Goal: Task Accomplishment & Management: Complete application form

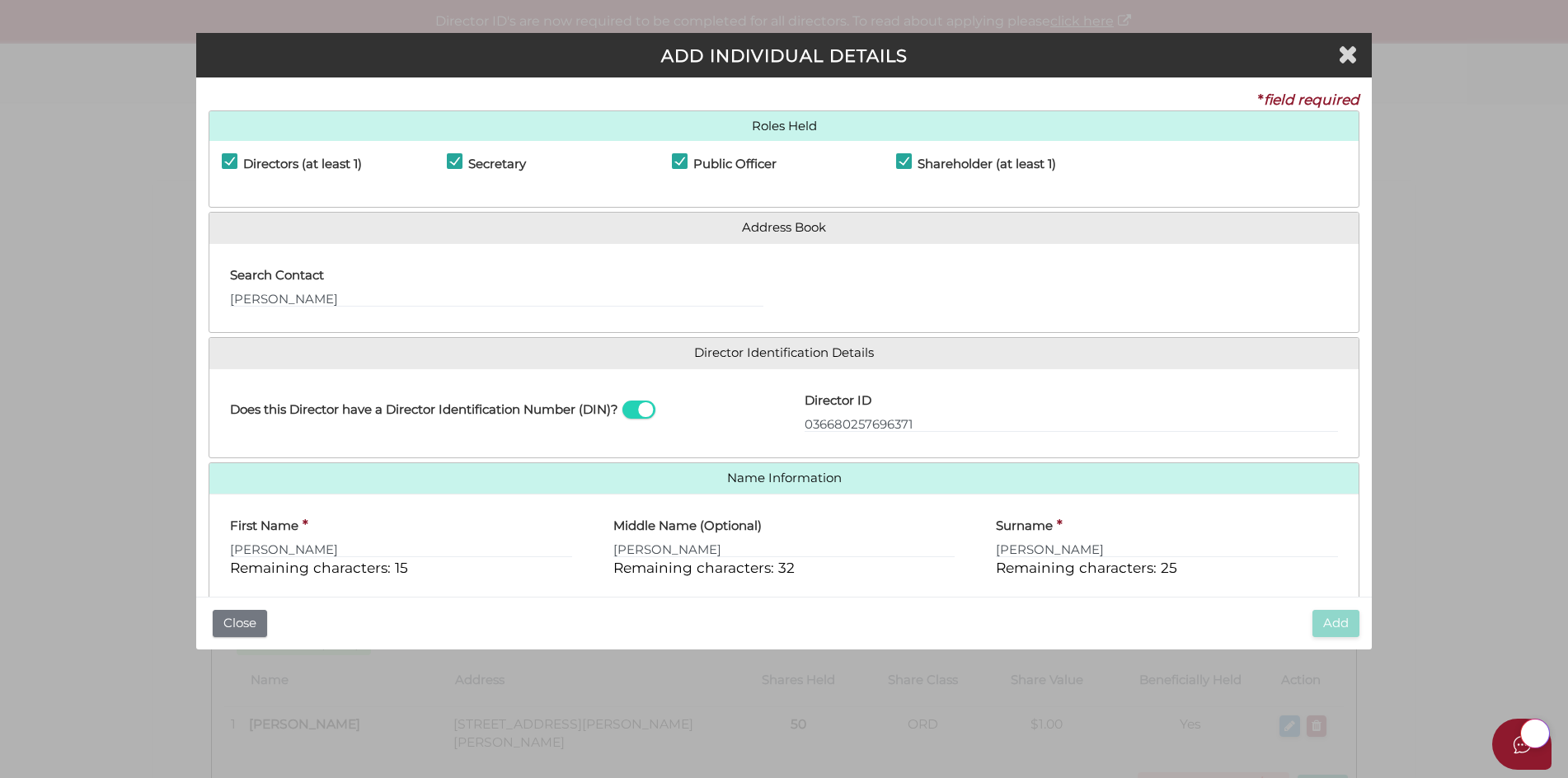
select select "[GEOGRAPHIC_DATA]"
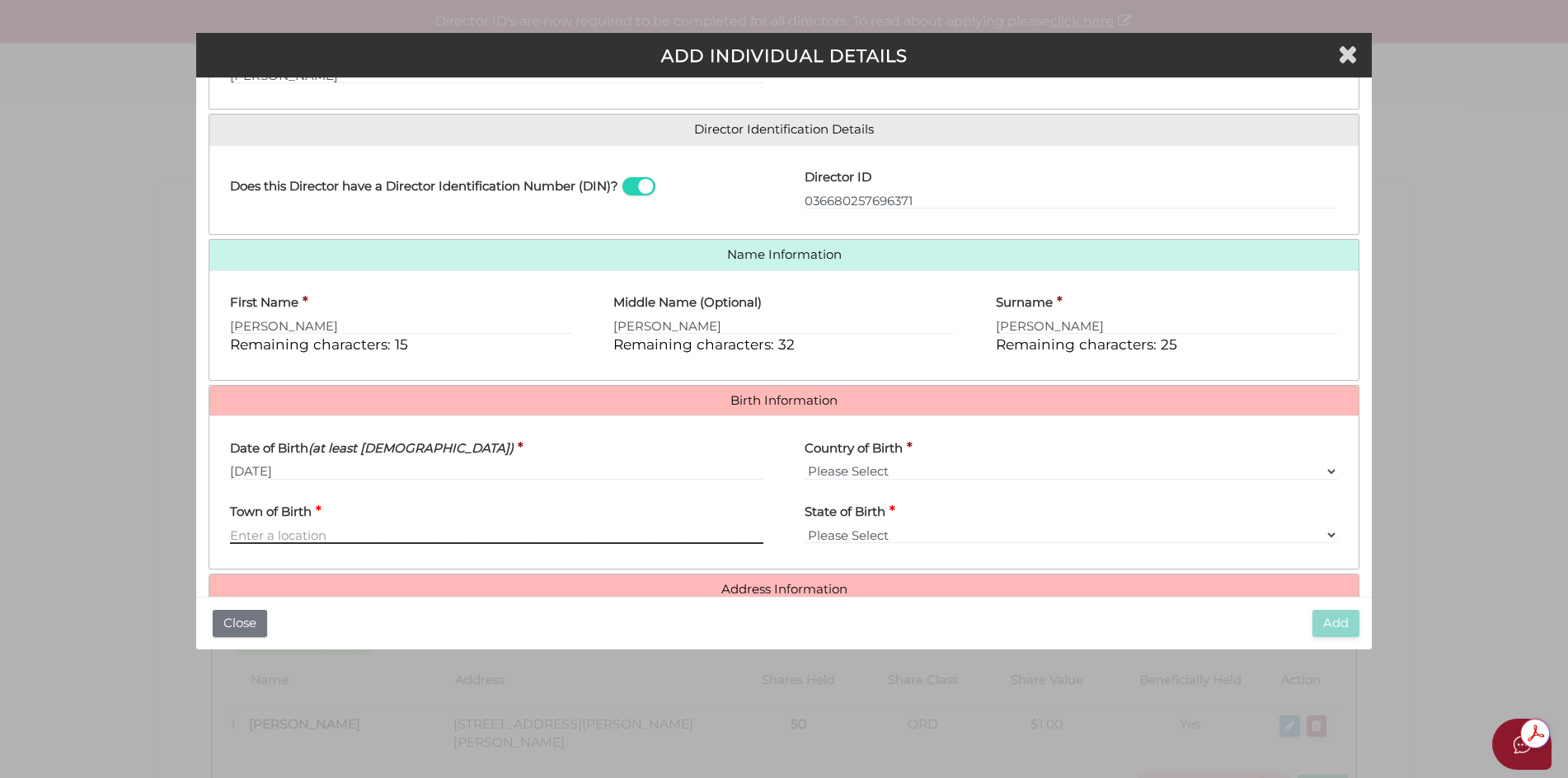
click at [250, 529] on input "Town of Birth" at bounding box center [496, 535] width 533 height 18
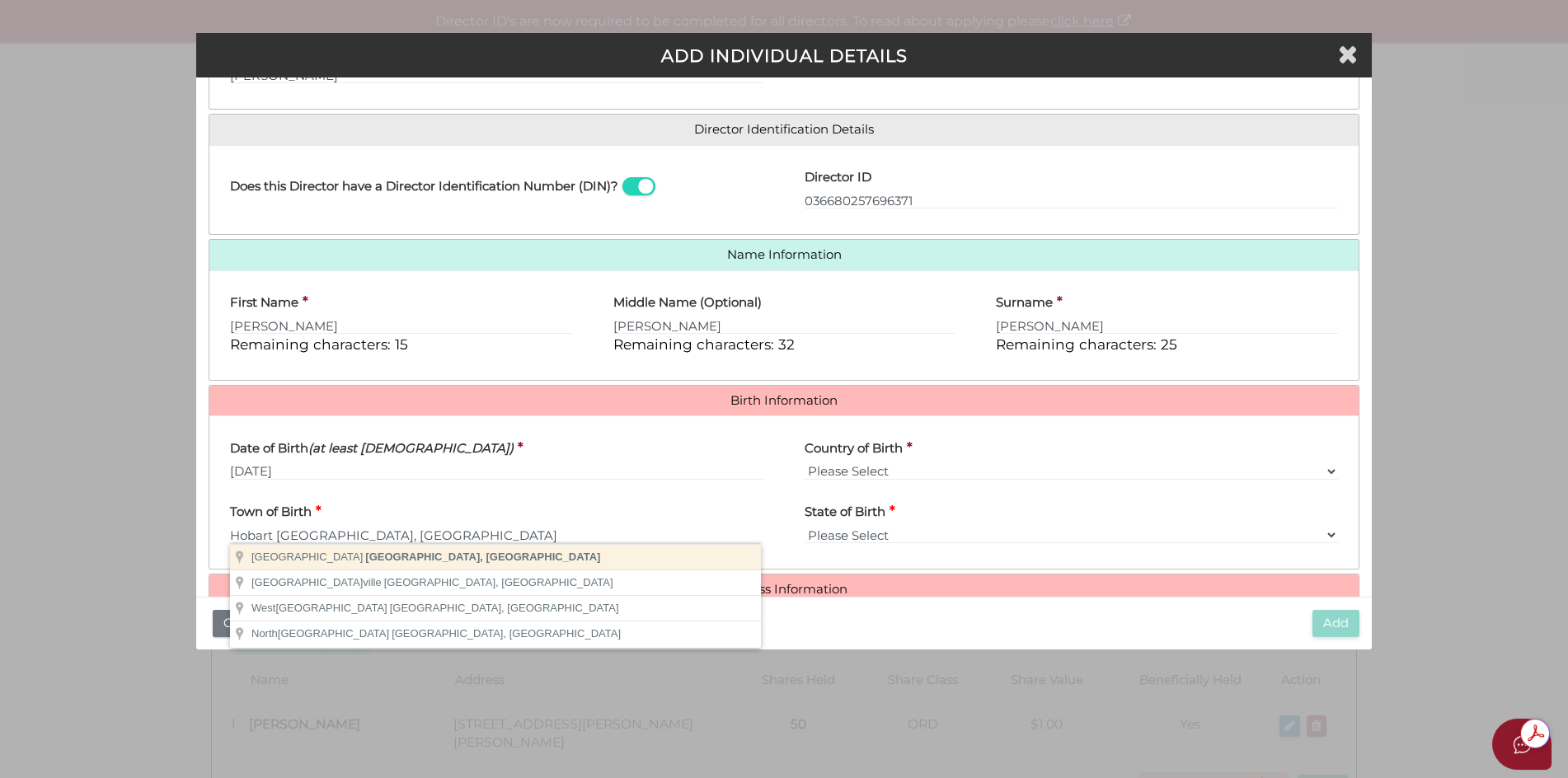
type input "Hobart"
select select "TAS"
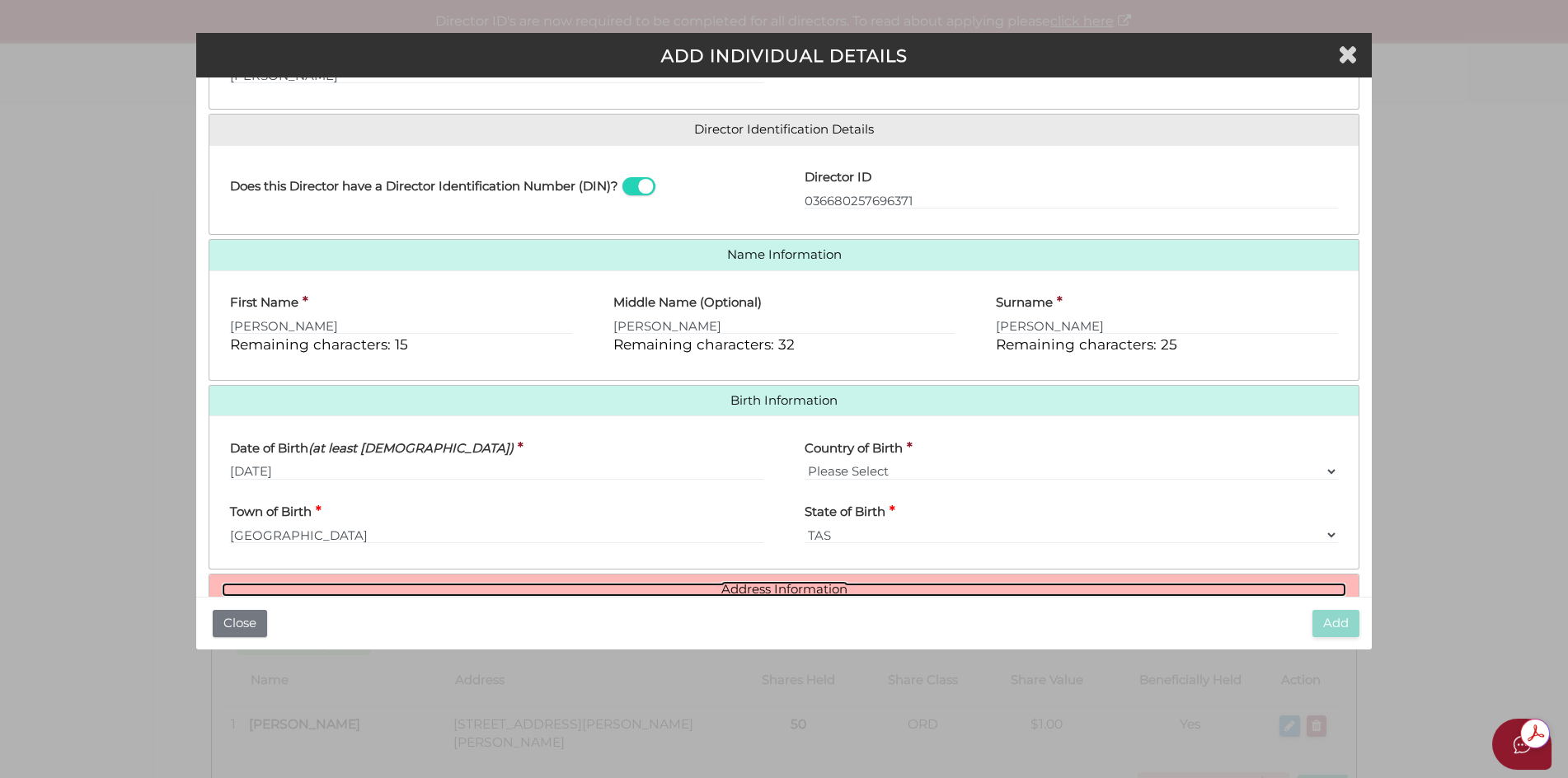
click at [766, 588] on link "Address Information" at bounding box center [784, 590] width 1125 height 14
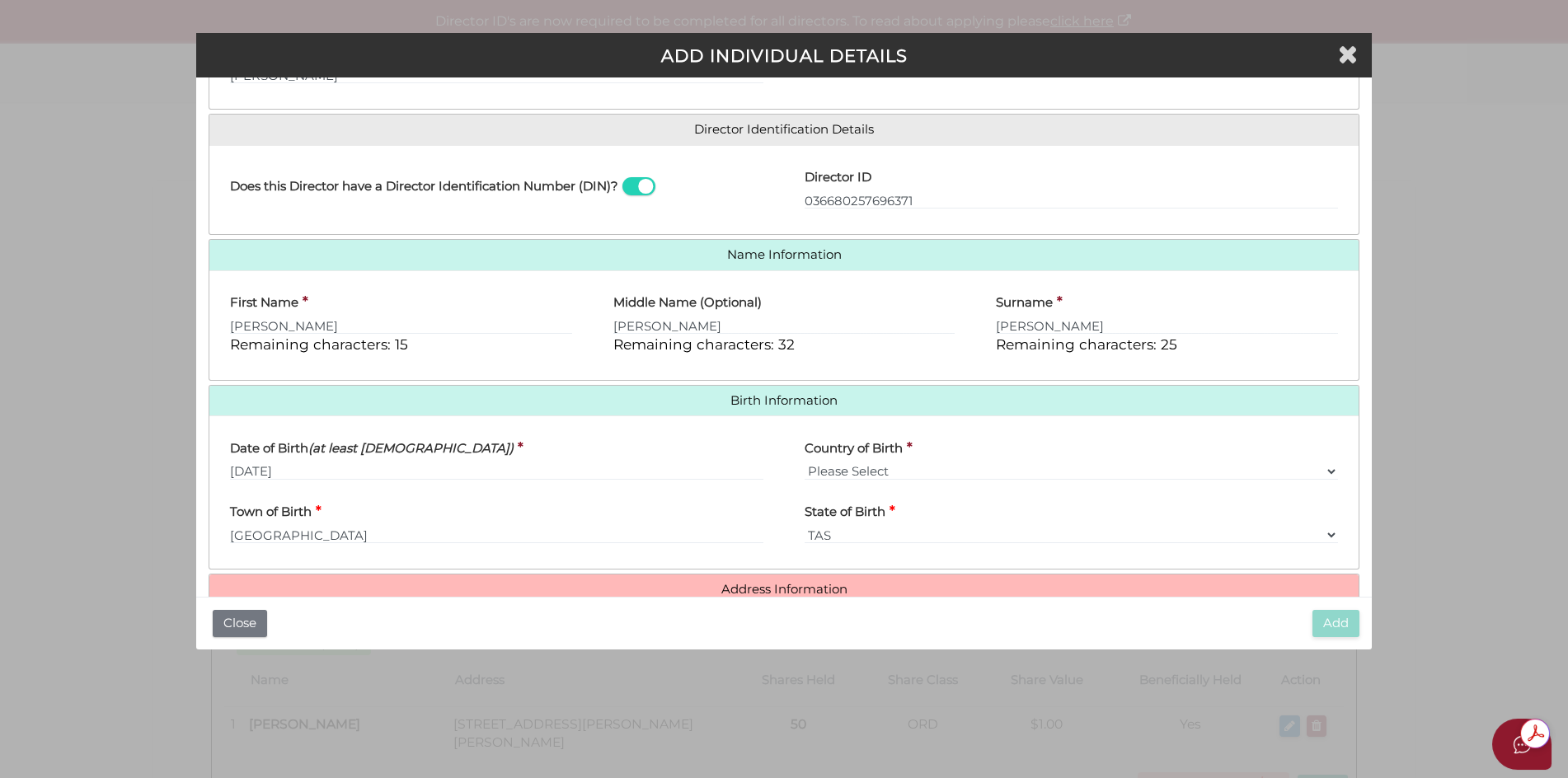
scroll to position [546, 0]
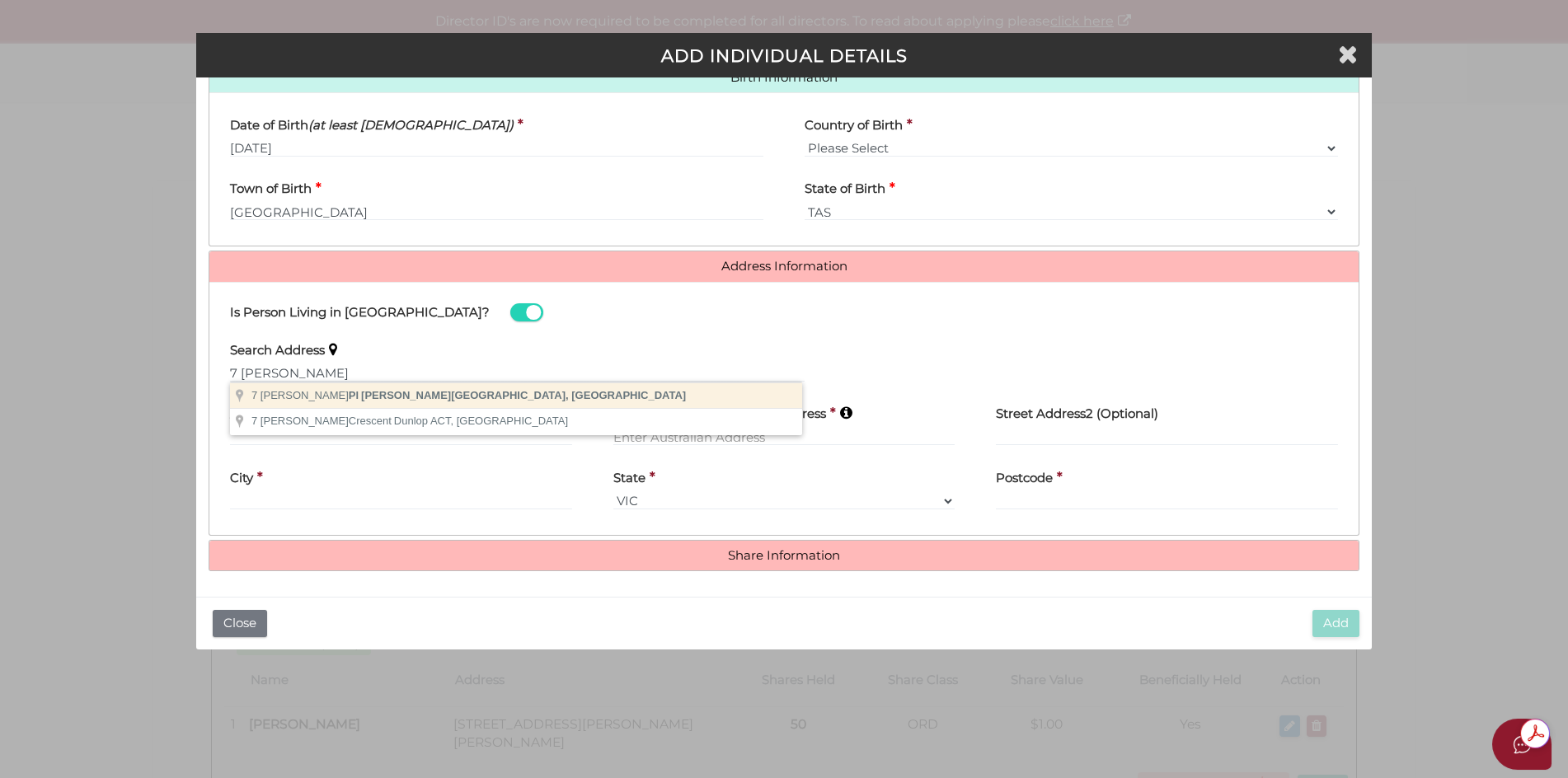
type input "7 Goodhart Pl, Sandy Bay TAS, Australia"
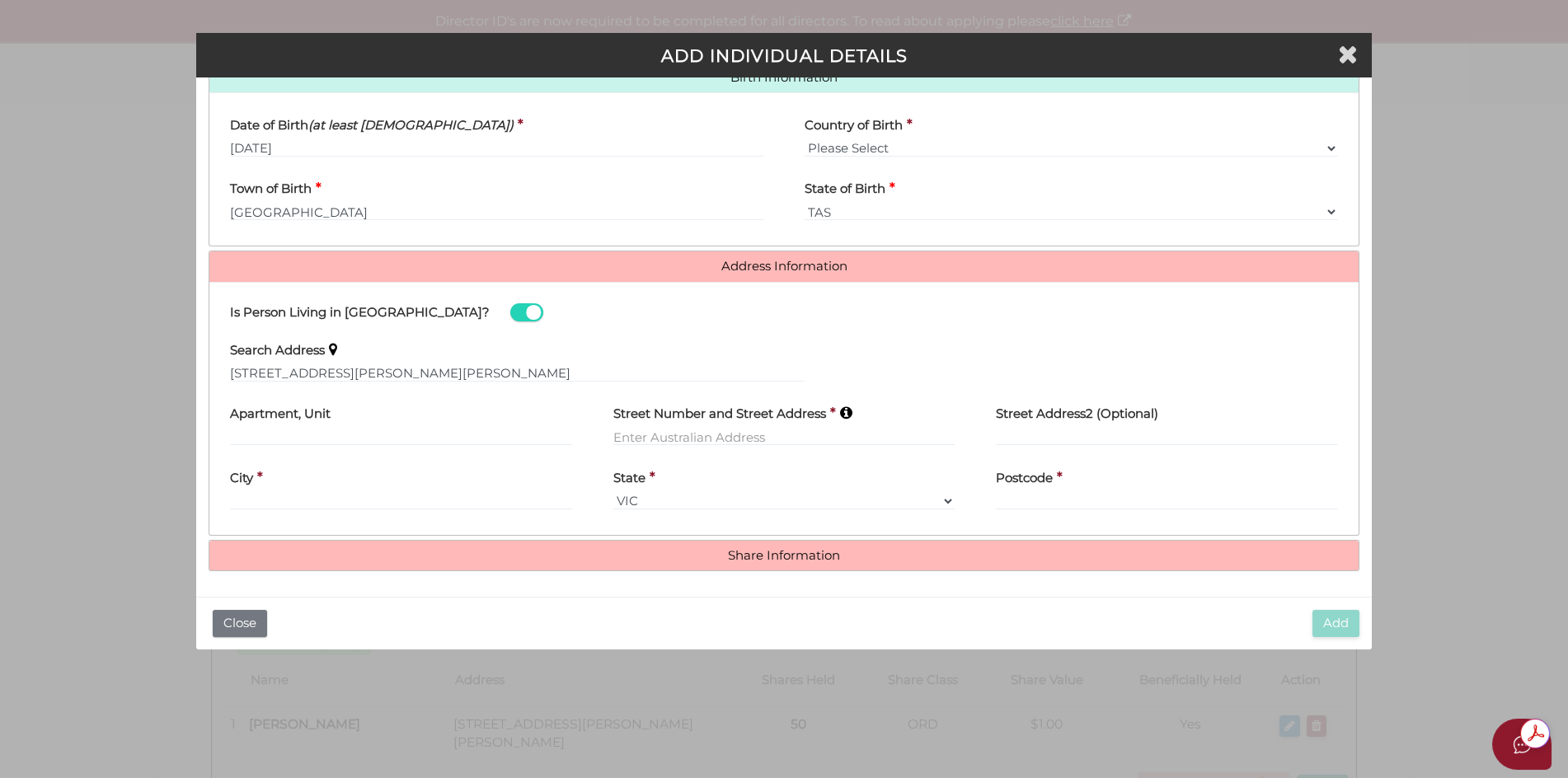
type input "7 Goodhart Place"
type input "Sandy Bay"
select select "TAS"
type input "7005"
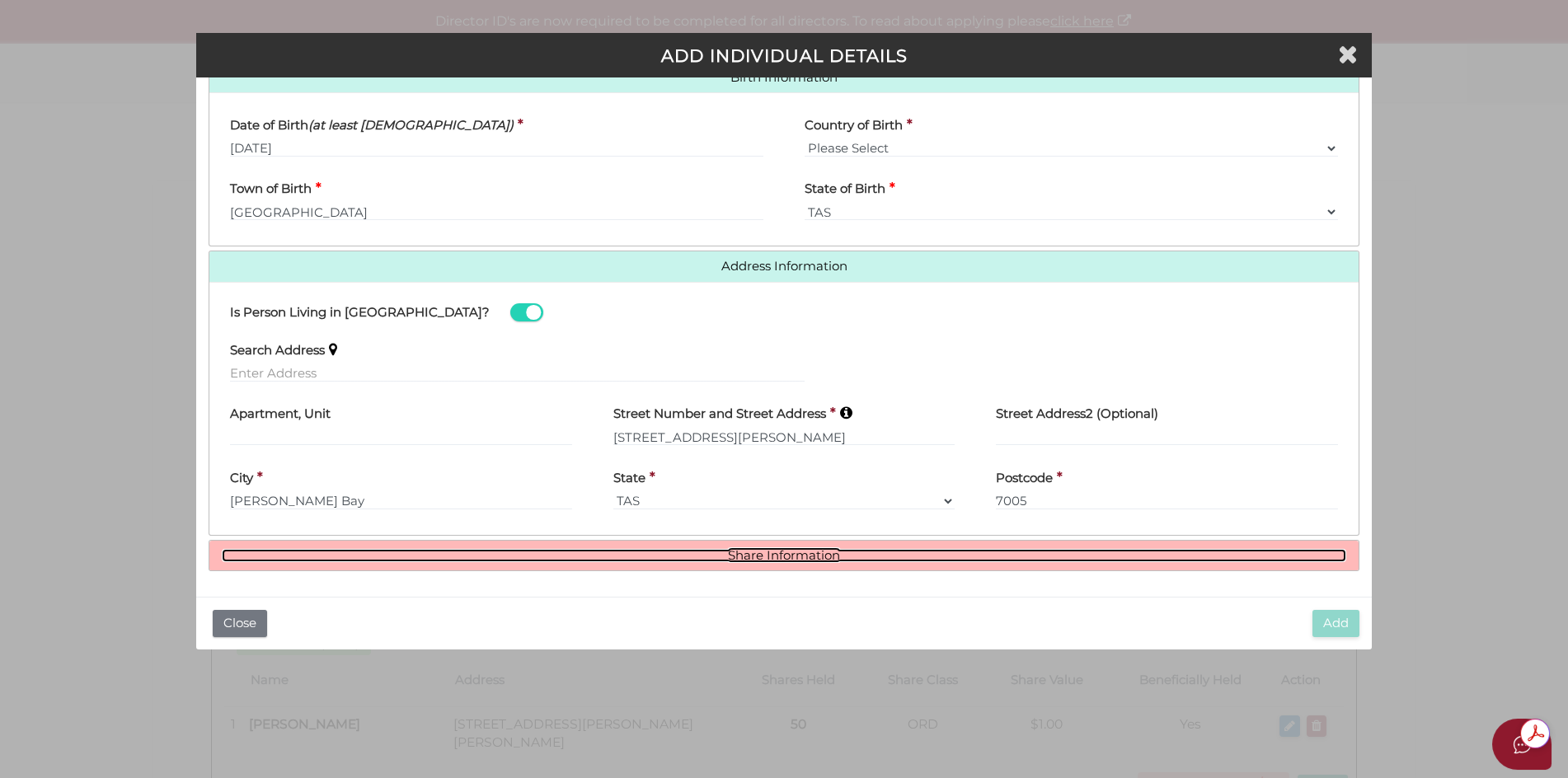
click at [801, 554] on link "Share Information" at bounding box center [784, 556] width 1125 height 14
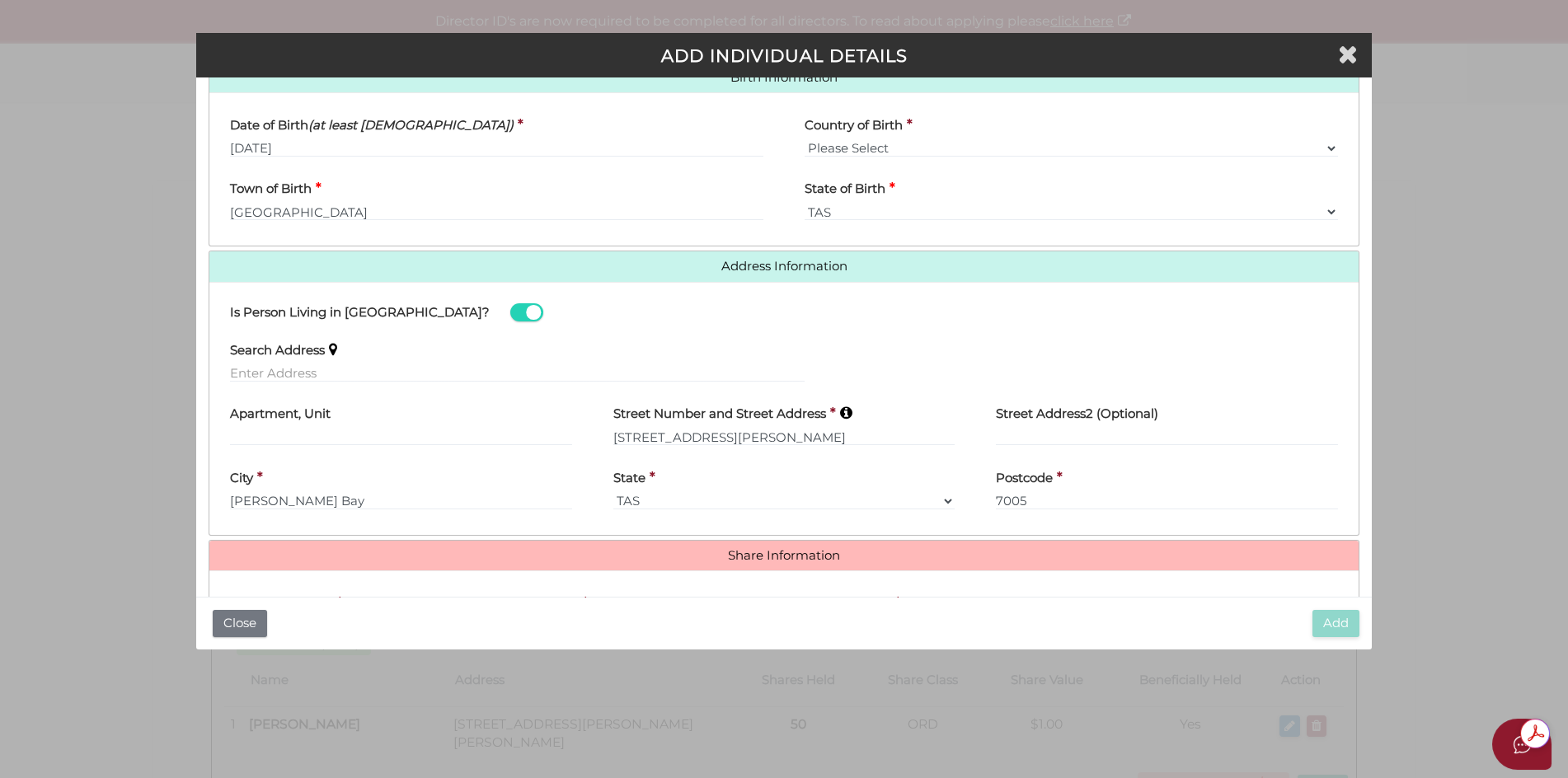
scroll to position [748, 0]
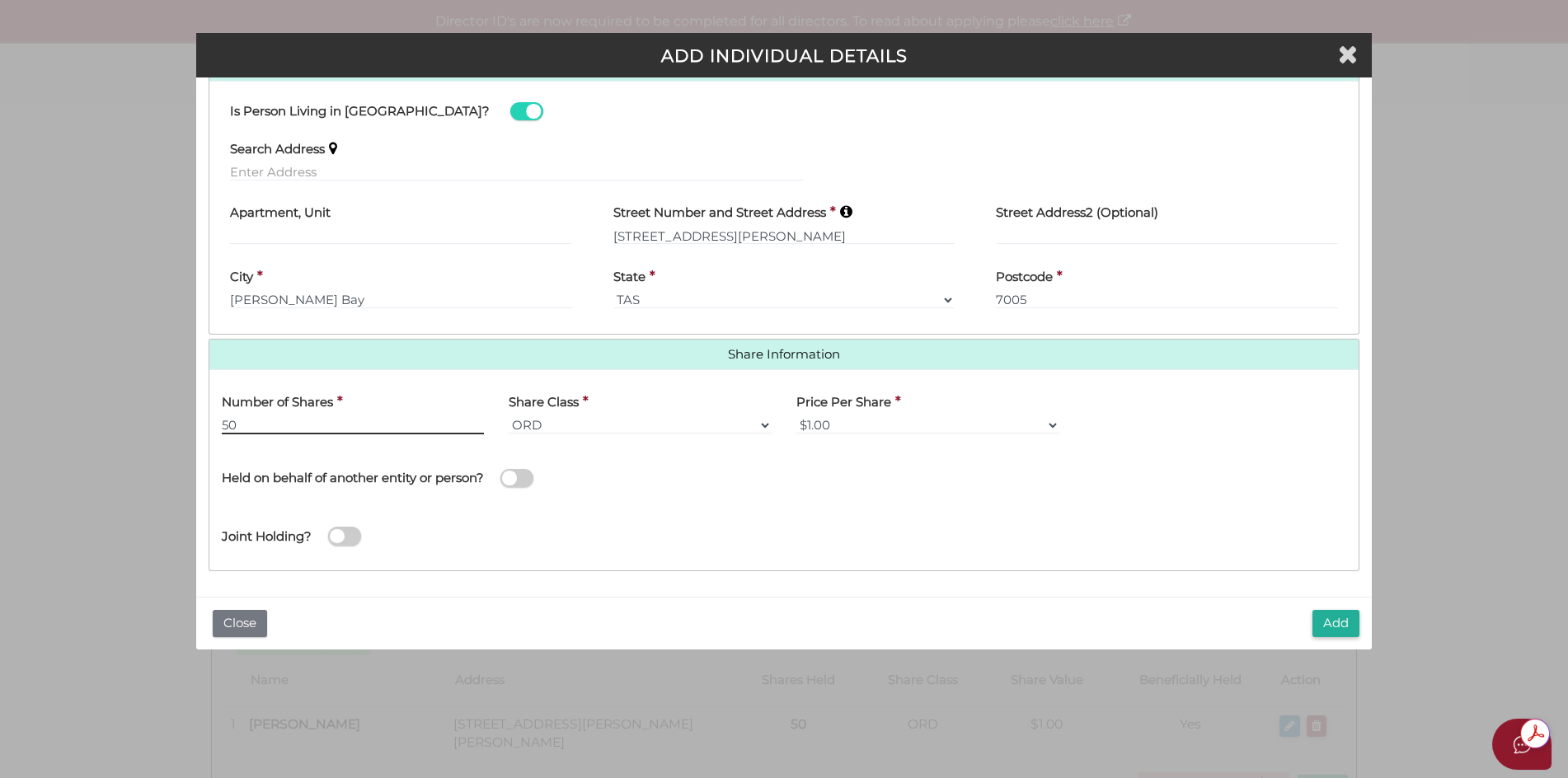
type input "50"
click at [1049, 423] on select "$1.00 $0.01 $0.001 $0.0001 $0.10 $0.50 $2.00 $5.00 $10.00 Other" at bounding box center [928, 425] width 263 height 18
click at [764, 427] on select "ORD A CLASS B CLASS C CLASS D CLASS EMP FOU LG MAN RED SPE PRF CUMP NCP REDP NR…" at bounding box center [640, 425] width 263 height 18
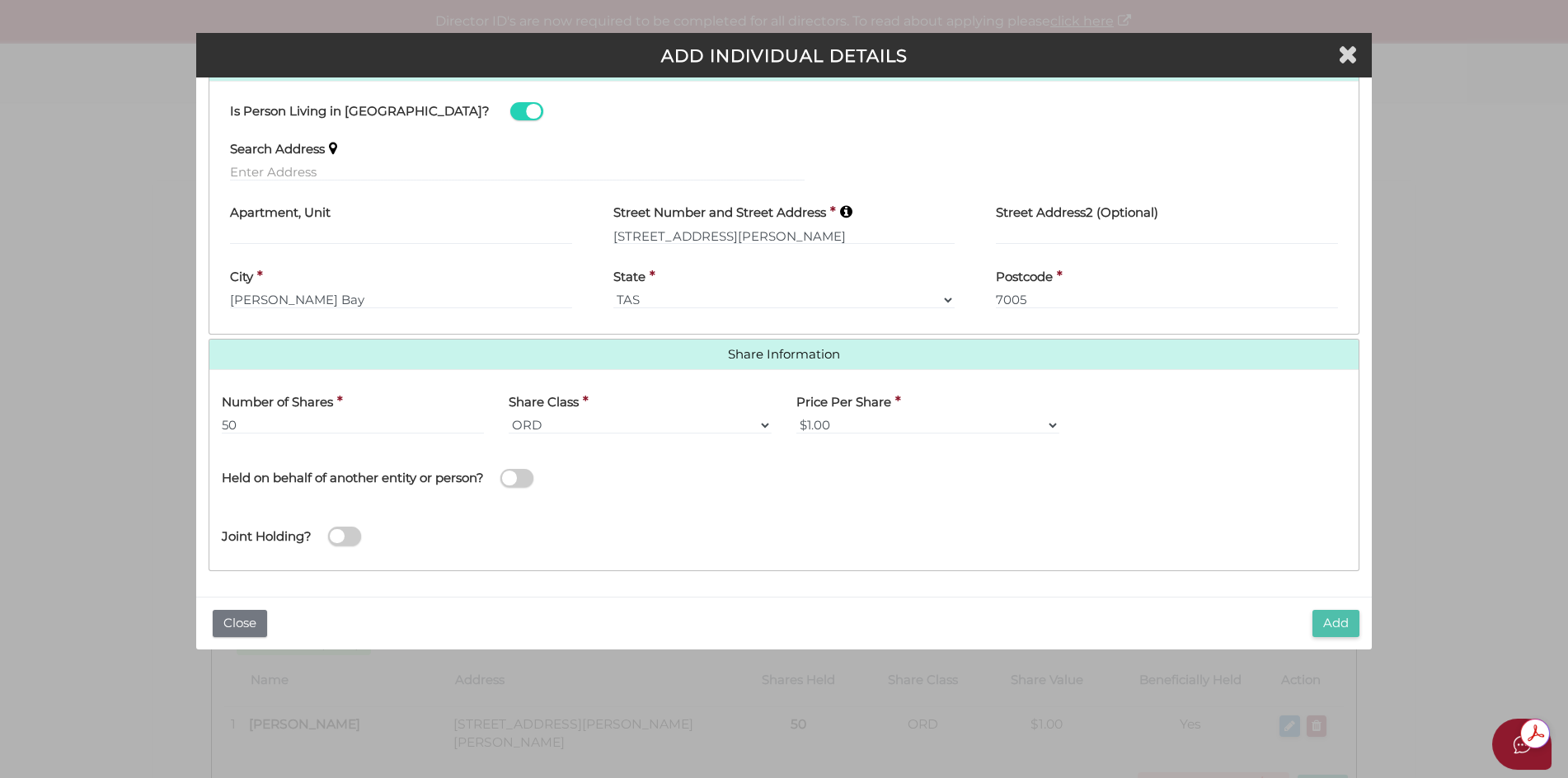
click at [1337, 619] on button "Add" at bounding box center [1336, 624] width 47 height 28
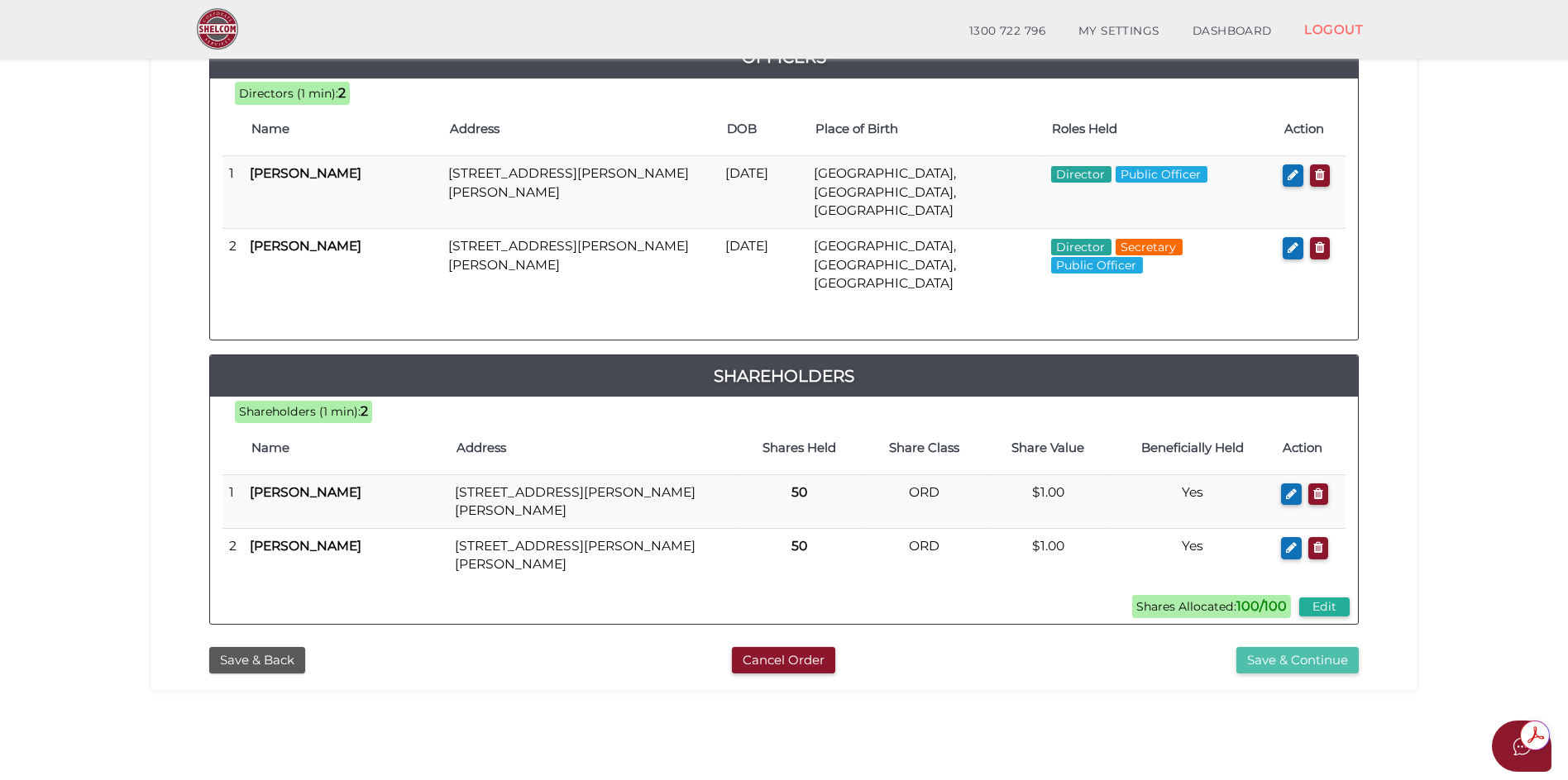
click at [1297, 647] on button "Save & Continue" at bounding box center [1298, 661] width 123 height 28
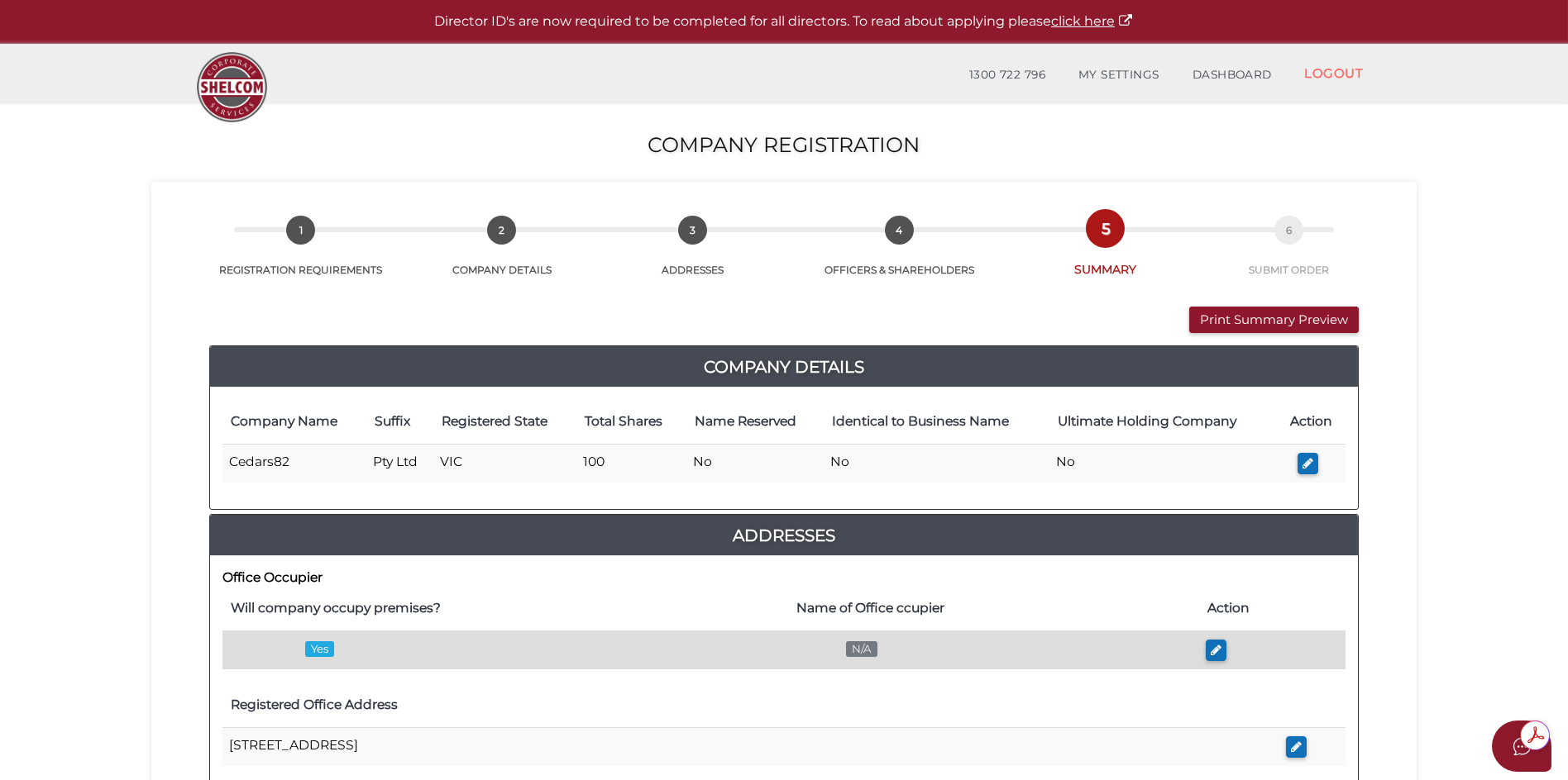
scroll to position [165, 0]
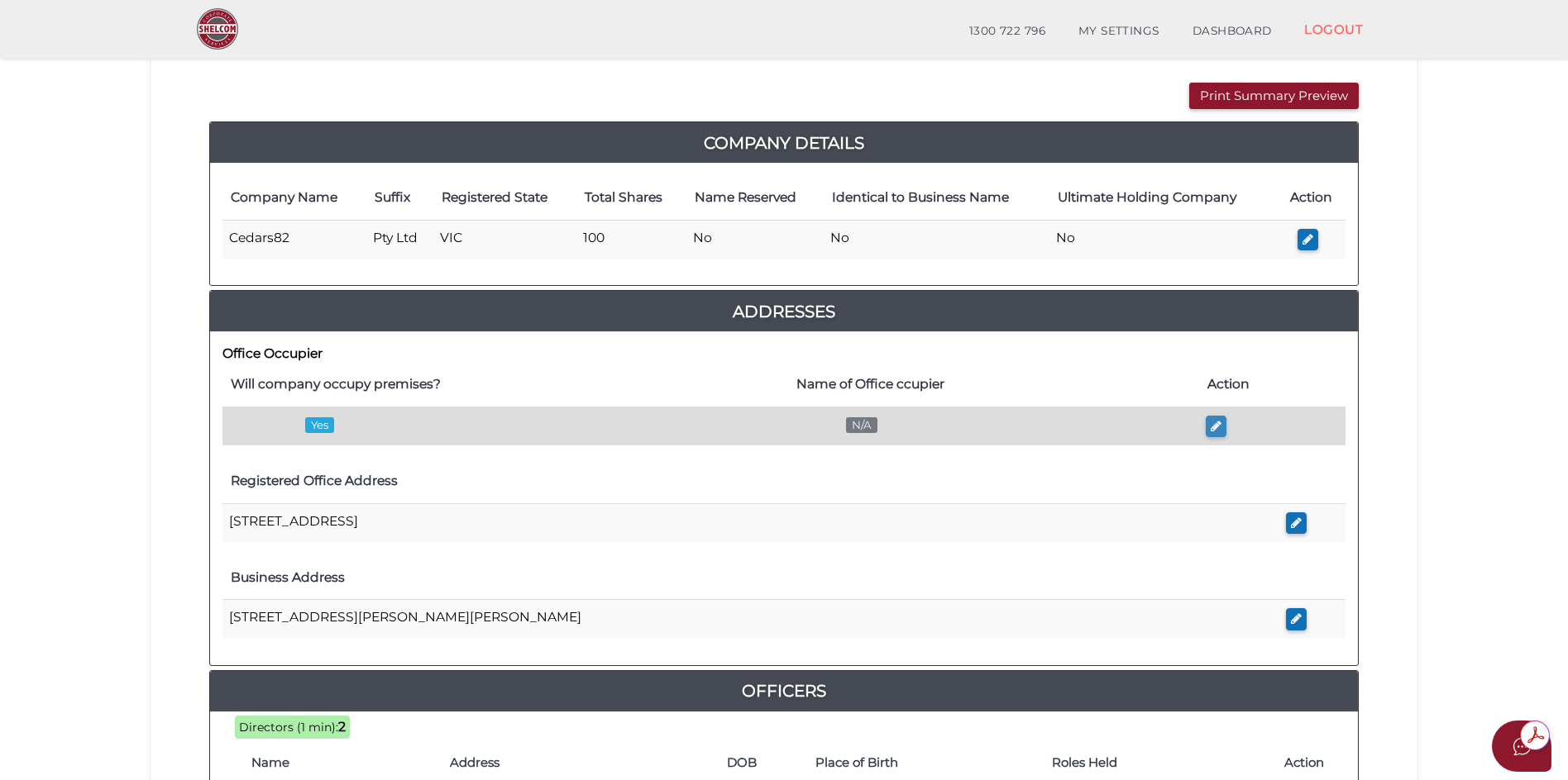
click at [1210, 431] on button "button" at bounding box center [1216, 427] width 20 height 22
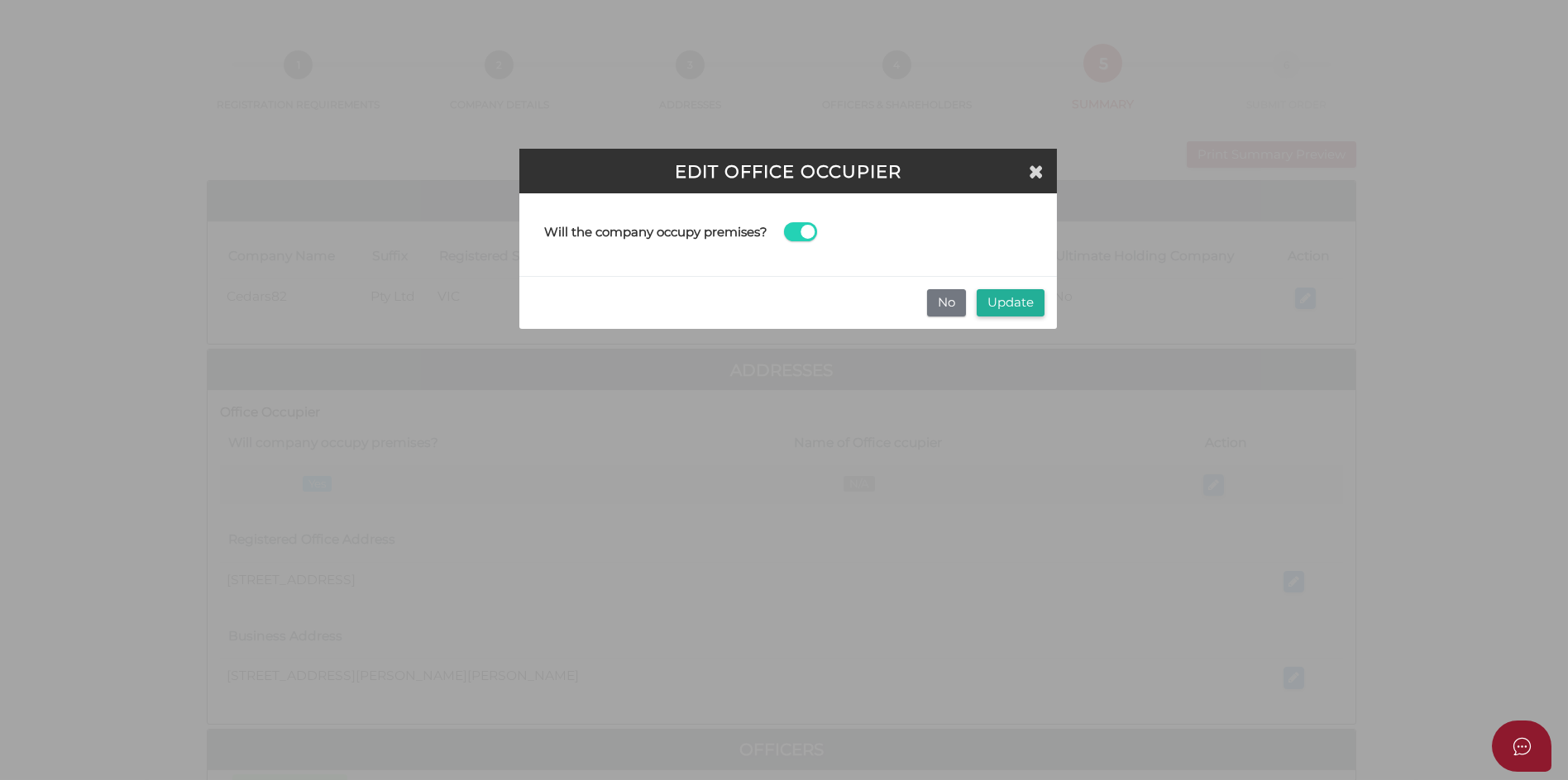
scroll to position [0, 0]
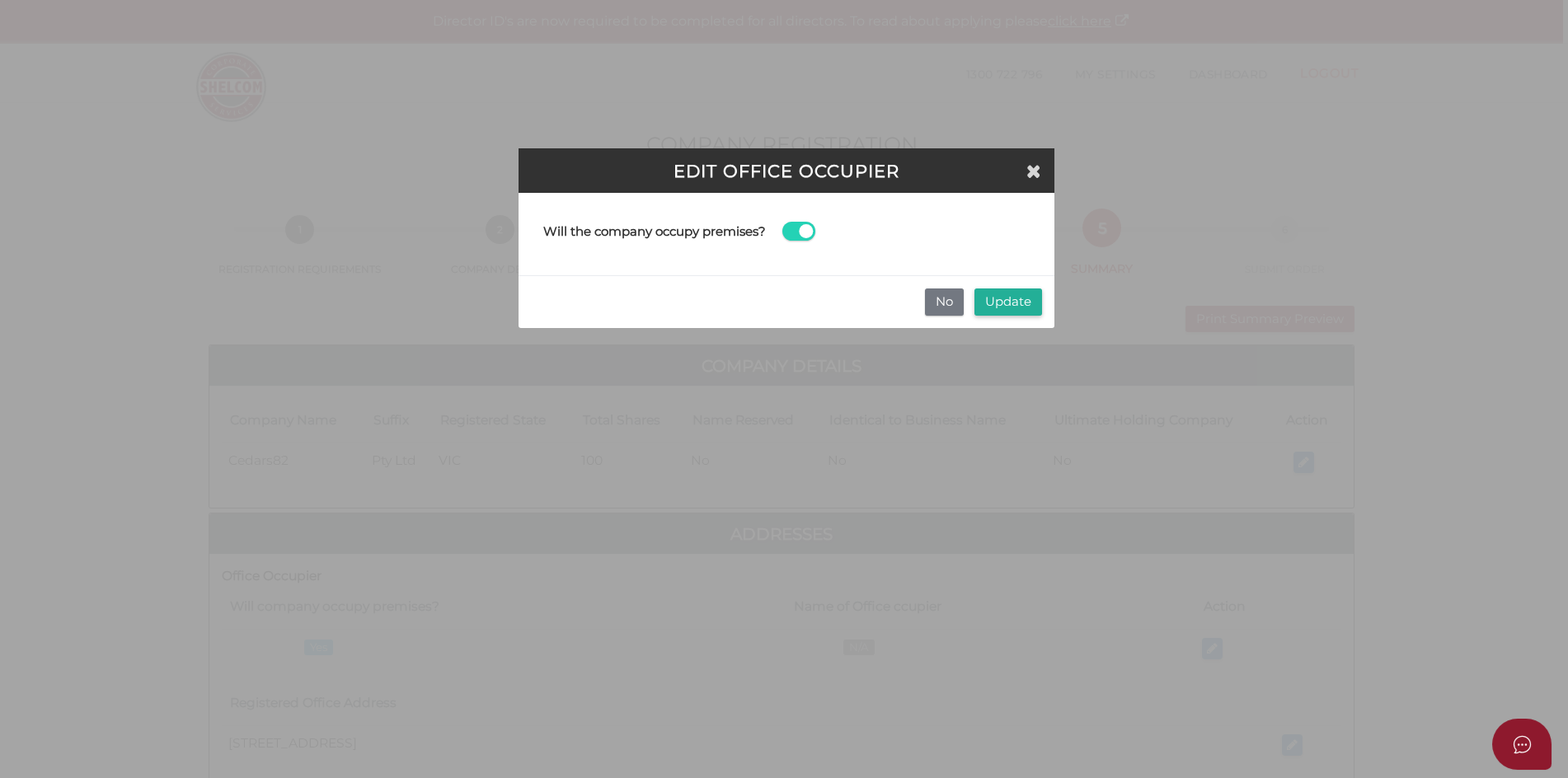
click at [806, 231] on span at bounding box center [798, 231] width 33 height 19
click at [0, 0] on input "checkbox" at bounding box center [0, 0] width 0 height 0
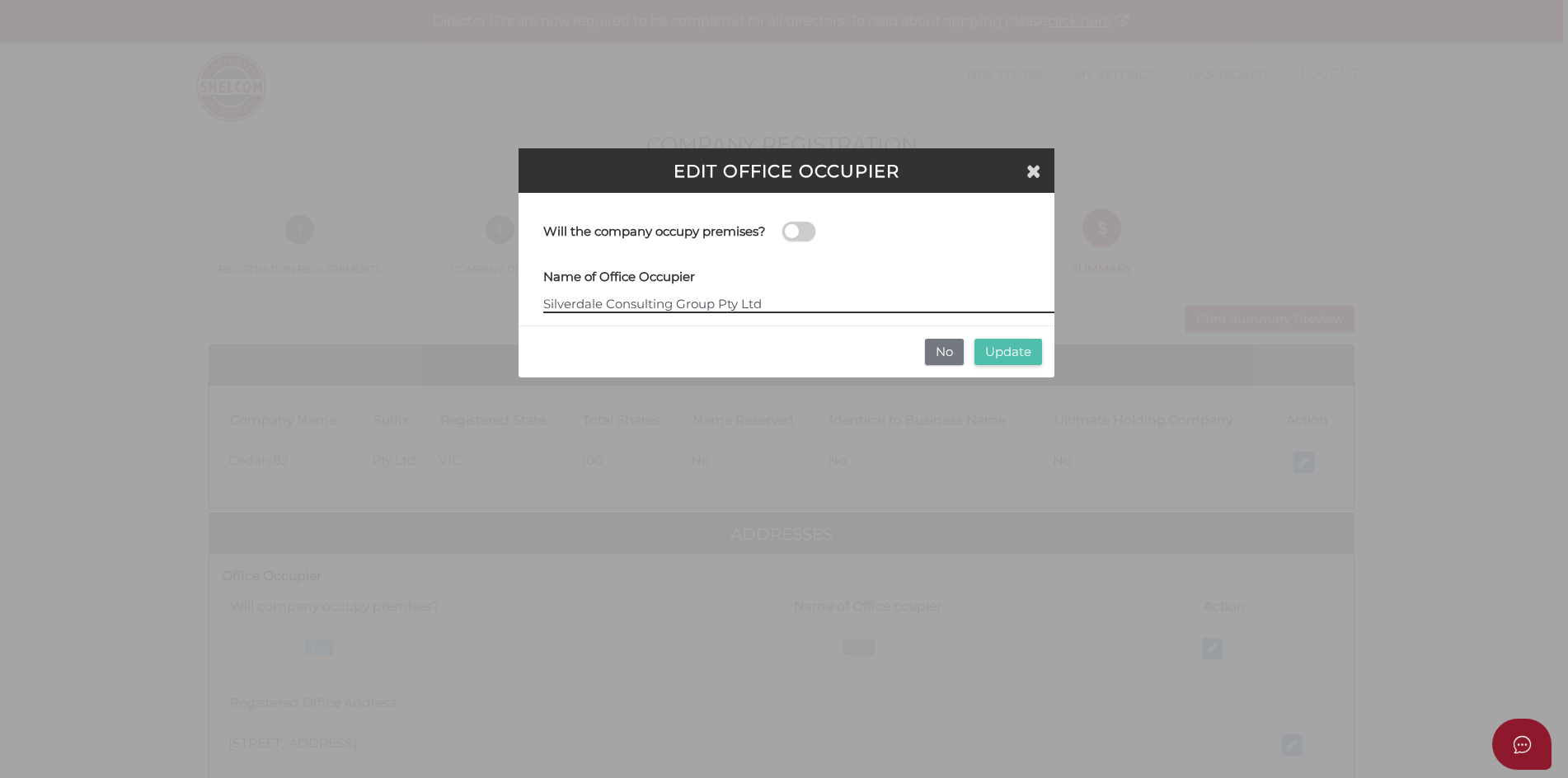
type input "Silverdale Consulting Group Pty Ltd"
click at [1008, 347] on button "Update" at bounding box center [1008, 352] width 67 height 28
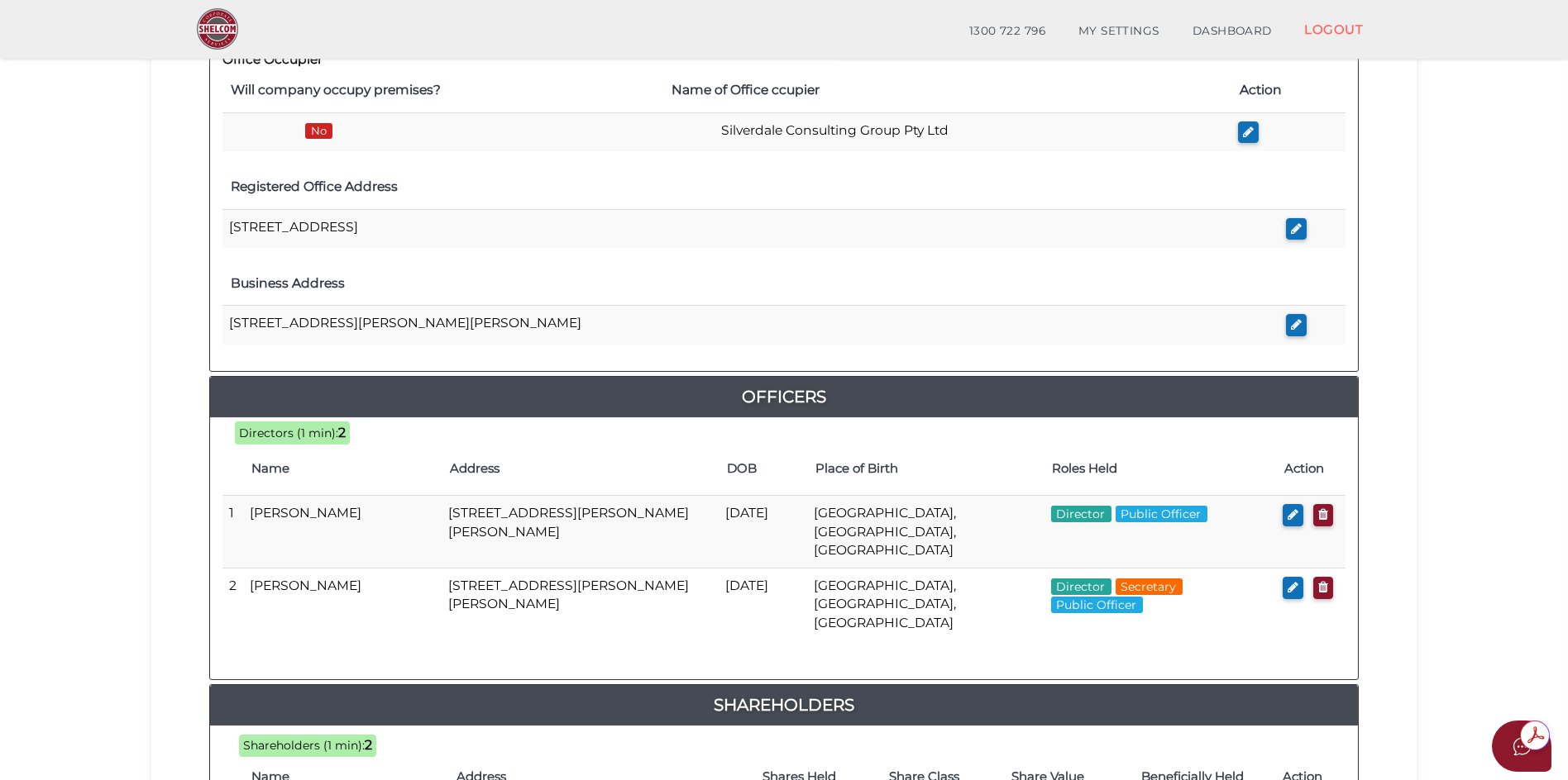
scroll to position [708, 0]
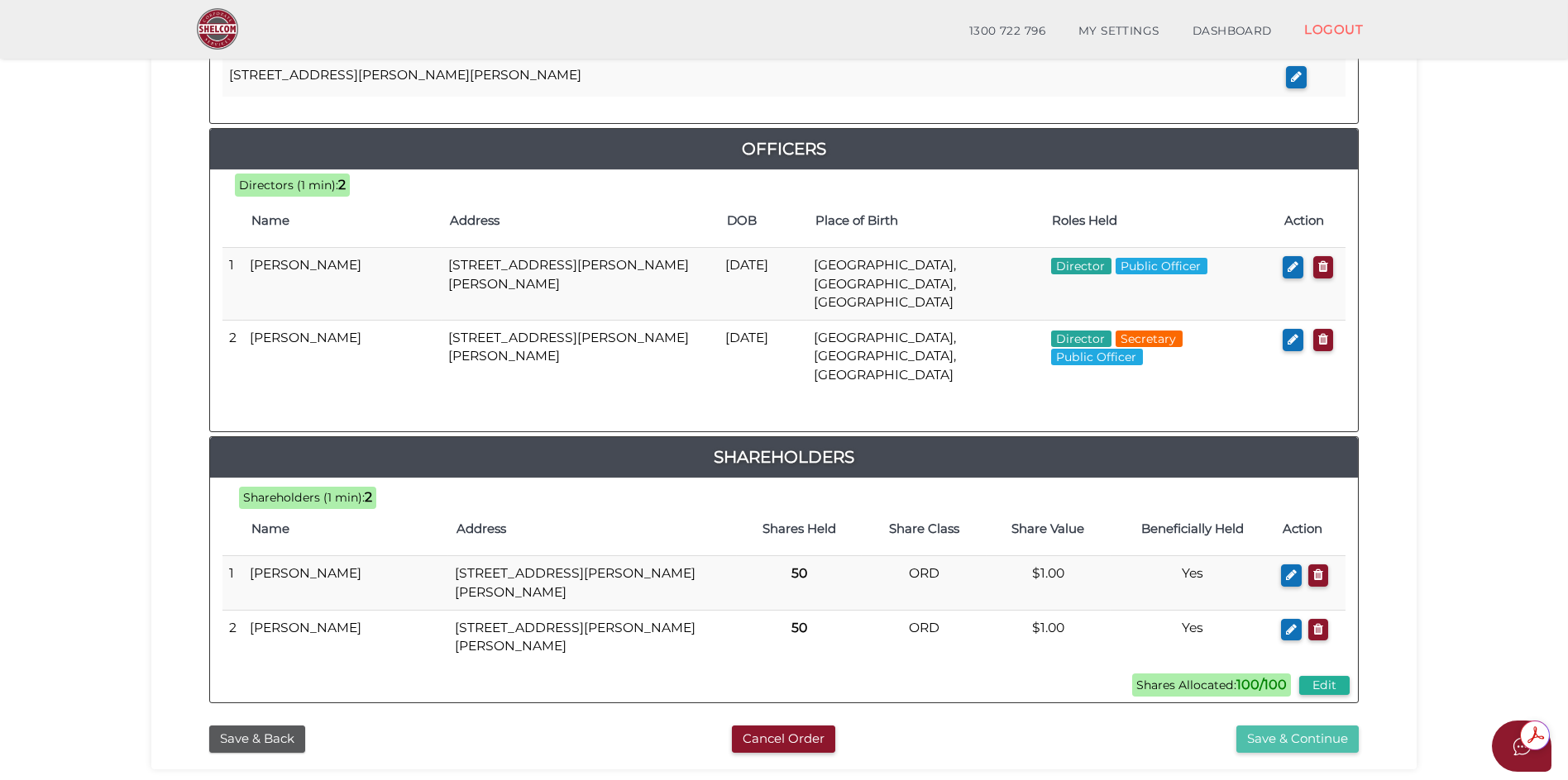
click at [1270, 726] on button "Save & Continue" at bounding box center [1298, 739] width 123 height 28
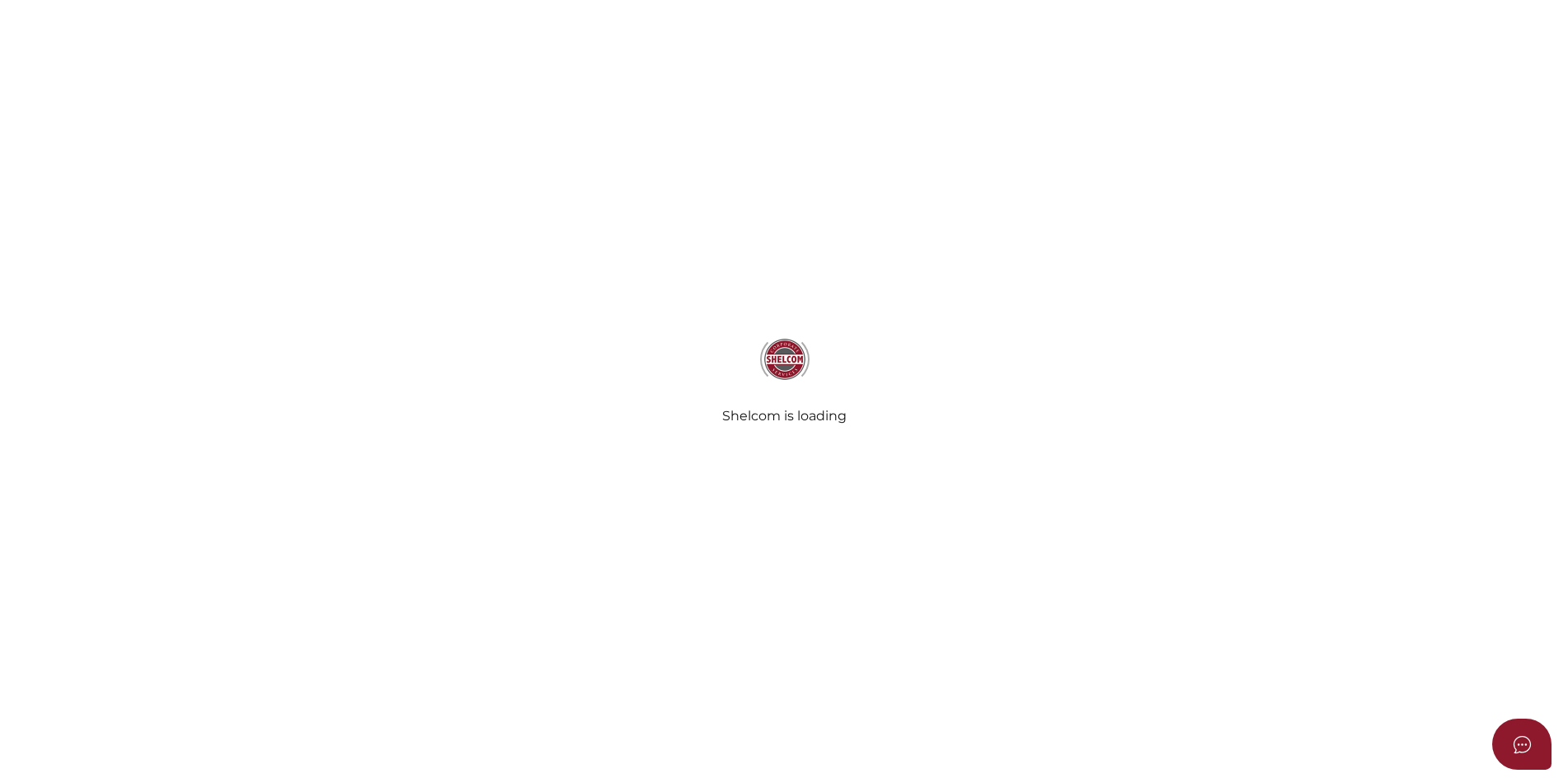
select select "No Binding"
select select "No"
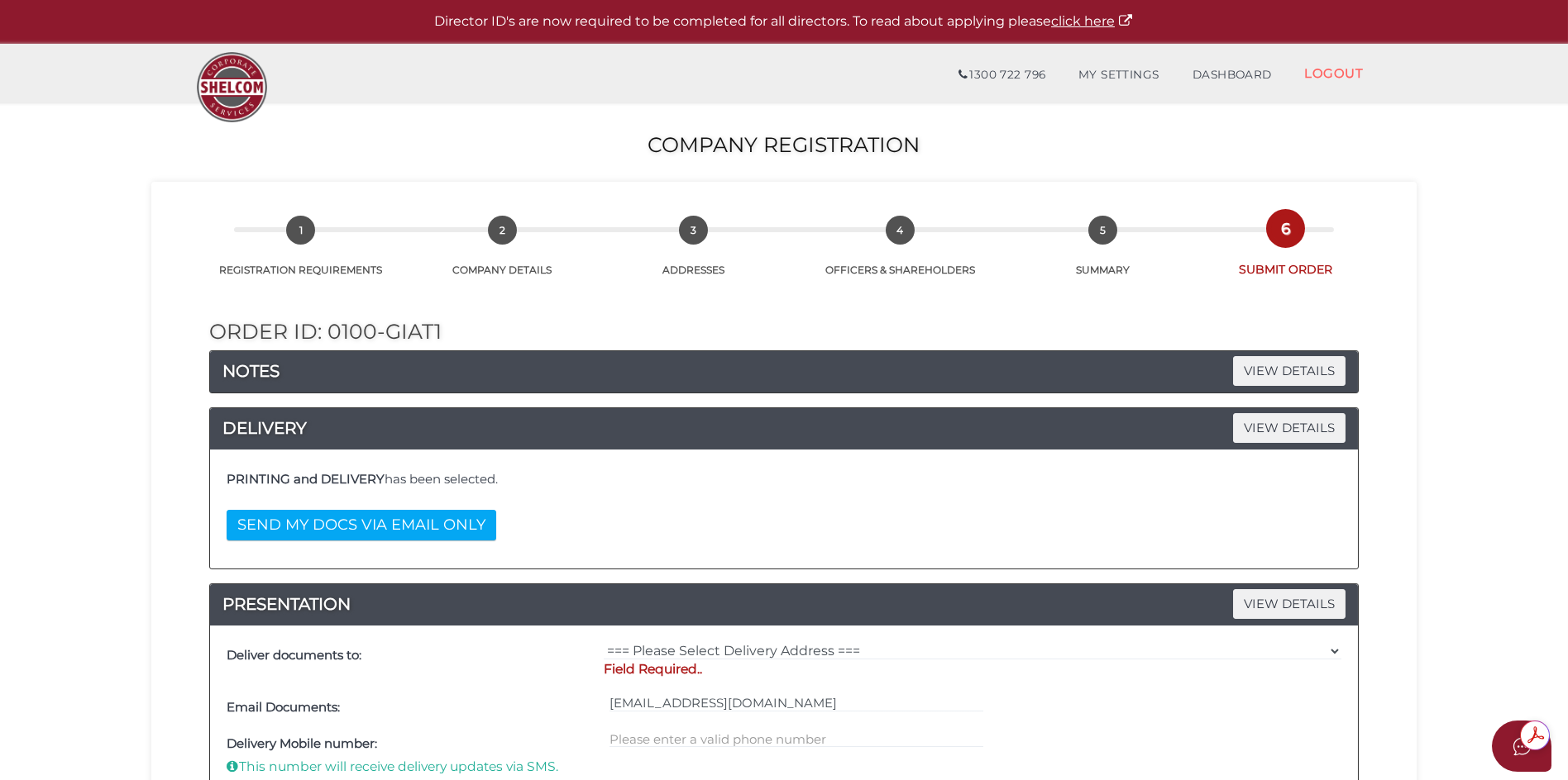
scroll to position [83, 0]
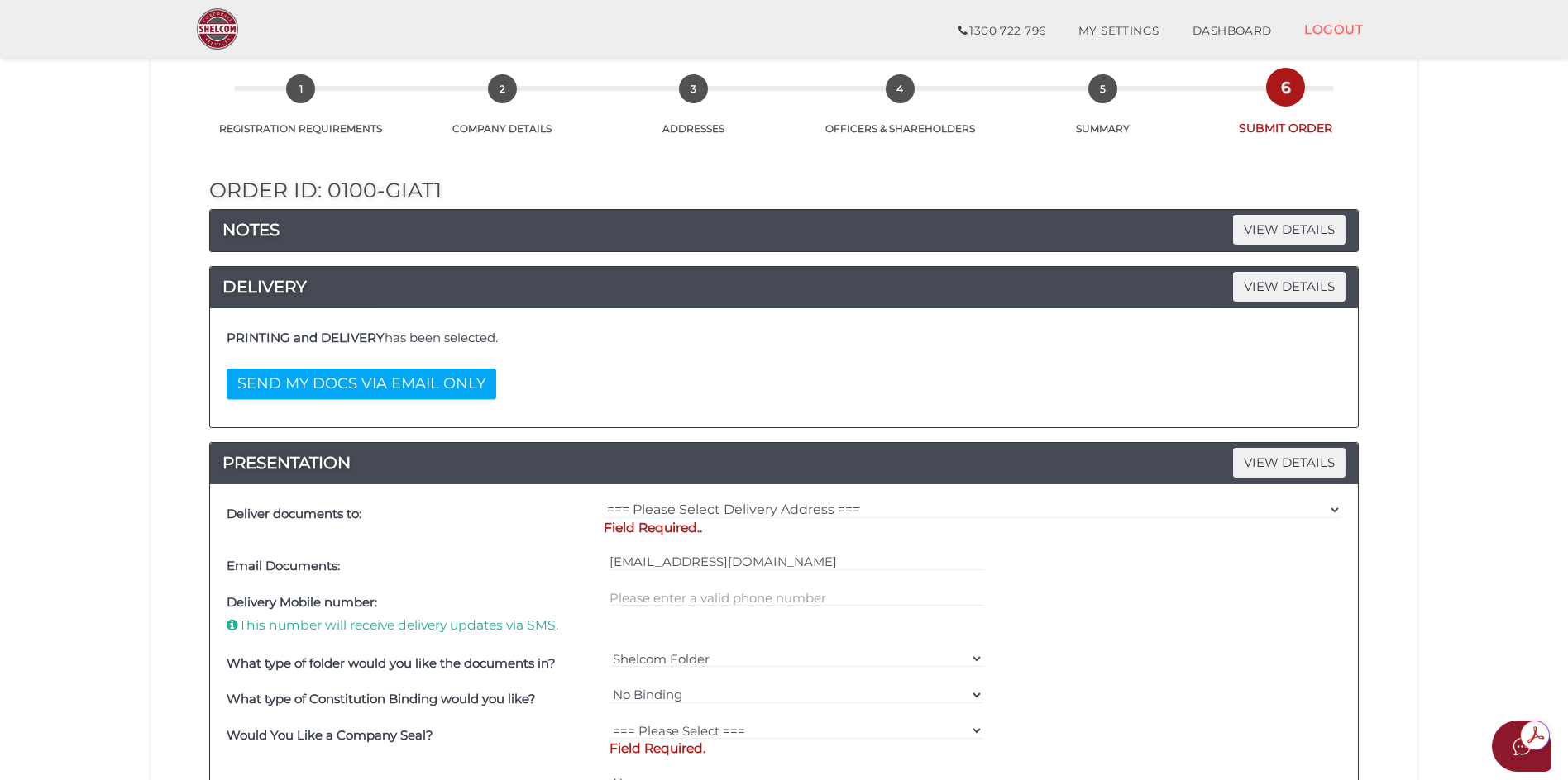
click at [663, 527] on p "Field Required.." at bounding box center [973, 528] width 738 height 18
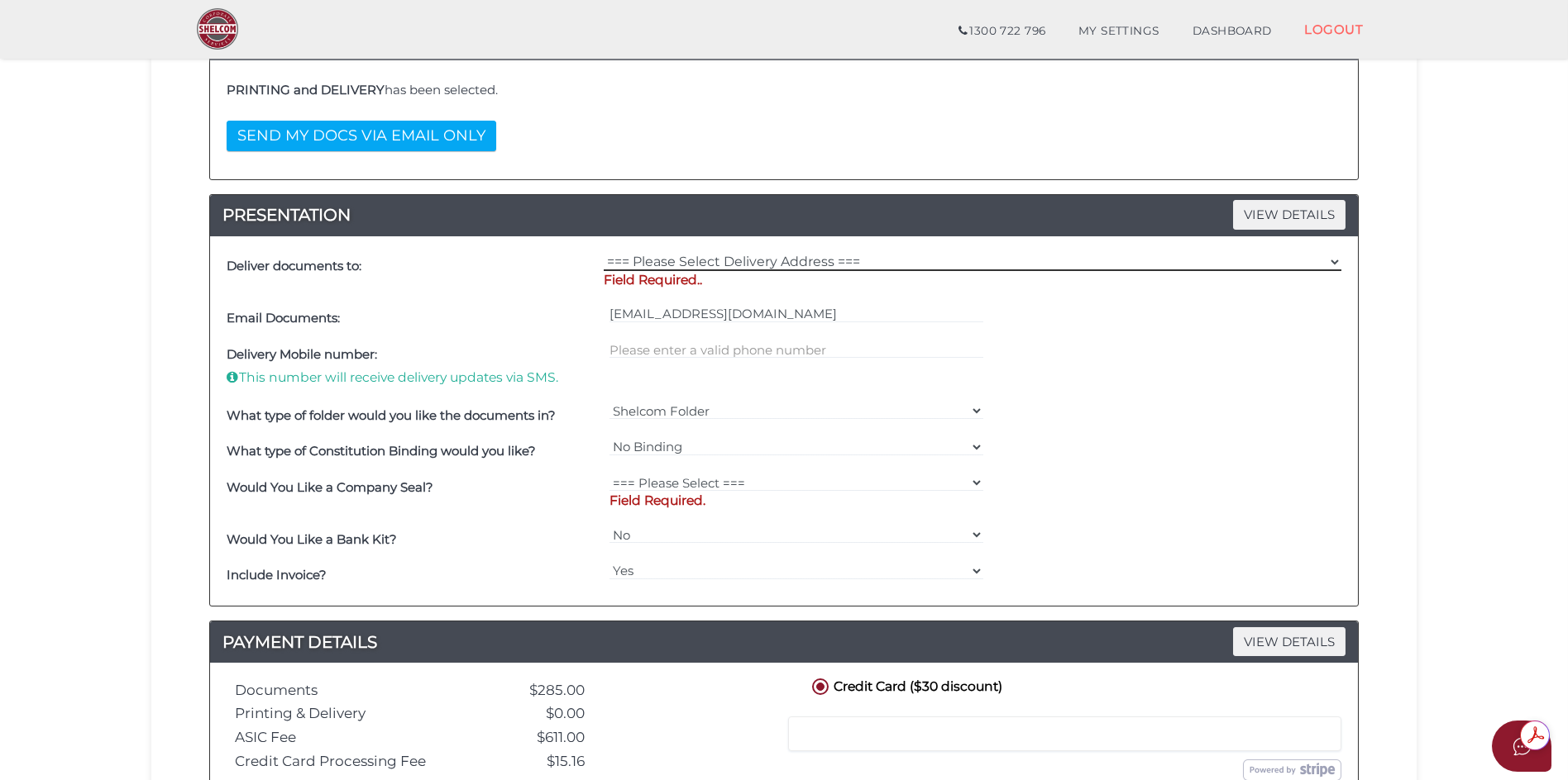
click at [740, 261] on select "=== Please Select Delivery Address === (User Address - CANGE DI CENSO) LEVEL 1 …" at bounding box center [973, 261] width 738 height 18
select select "0"
click at [604, 253] on select "=== Please Select Delivery Address === (User Address - CANGE DI CENSO) LEVEL 1 …" at bounding box center [973, 261] width 738 height 18
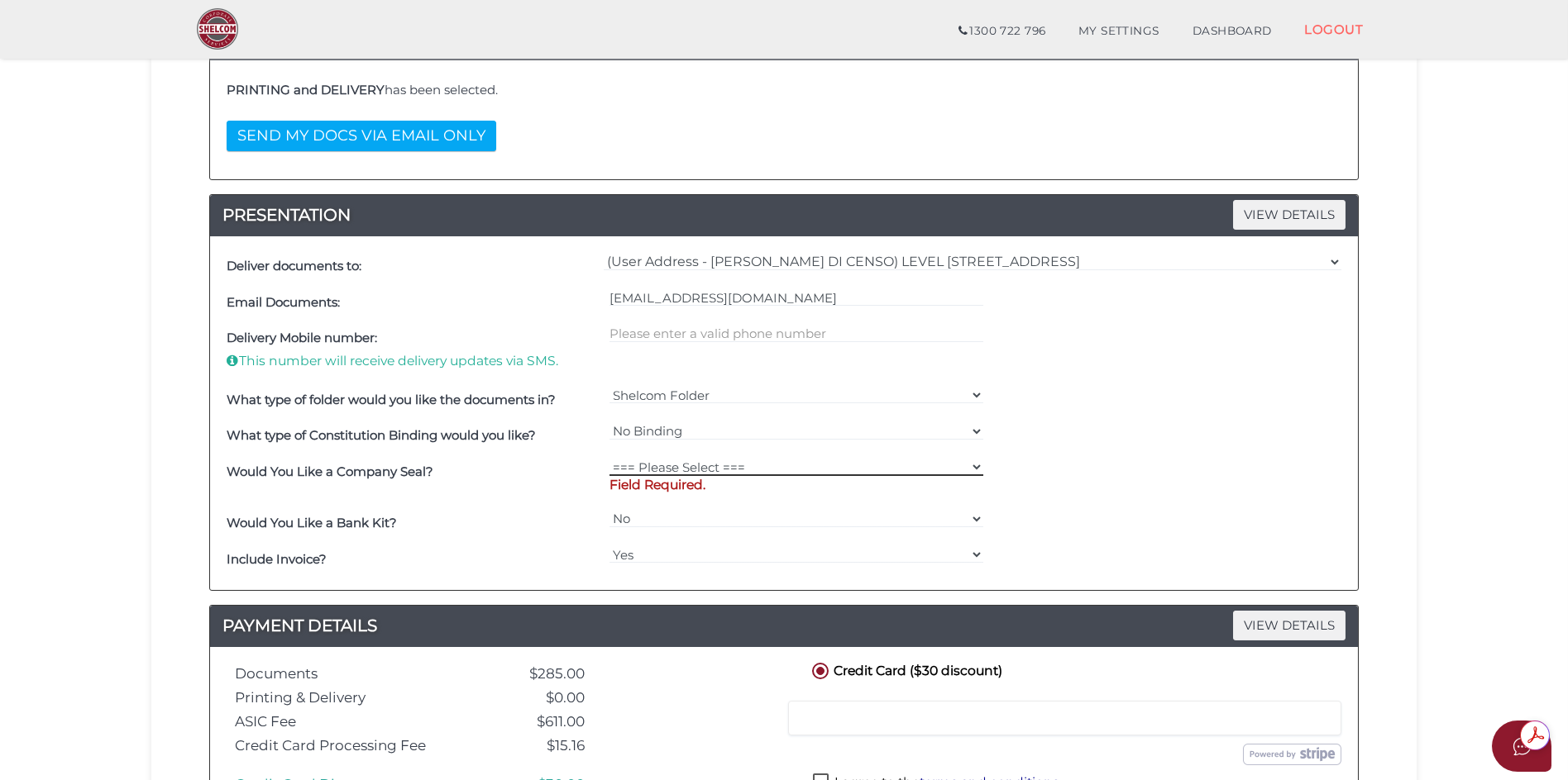
click at [976, 469] on select "=== Please Select === Fold Seal $50 No Seal" at bounding box center [796, 467] width 375 height 18
select select "0"
click at [610, 458] on select "=== Please Select === Fold Seal $50 No Seal" at bounding box center [796, 467] width 375 height 18
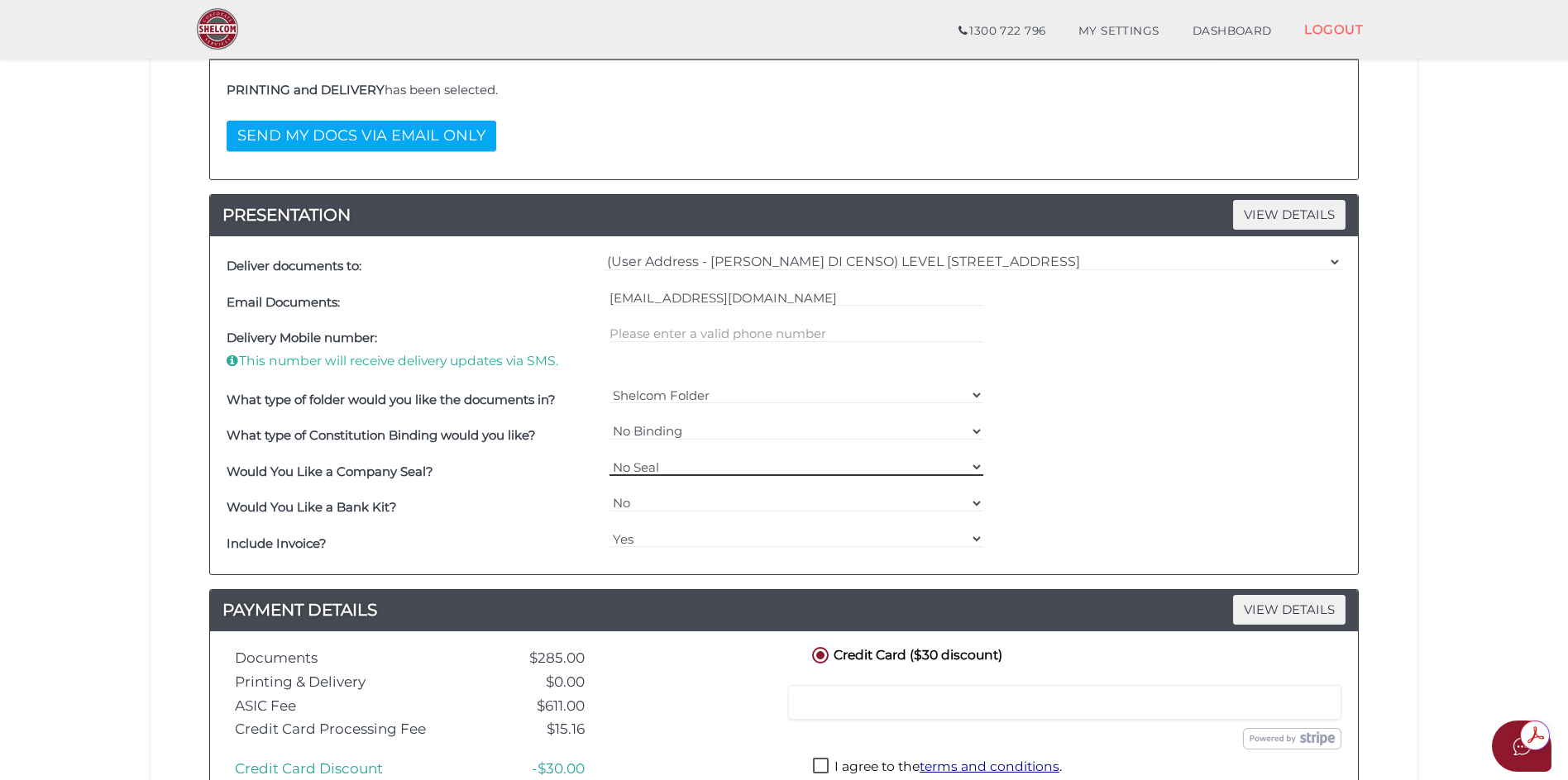
scroll to position [496, 0]
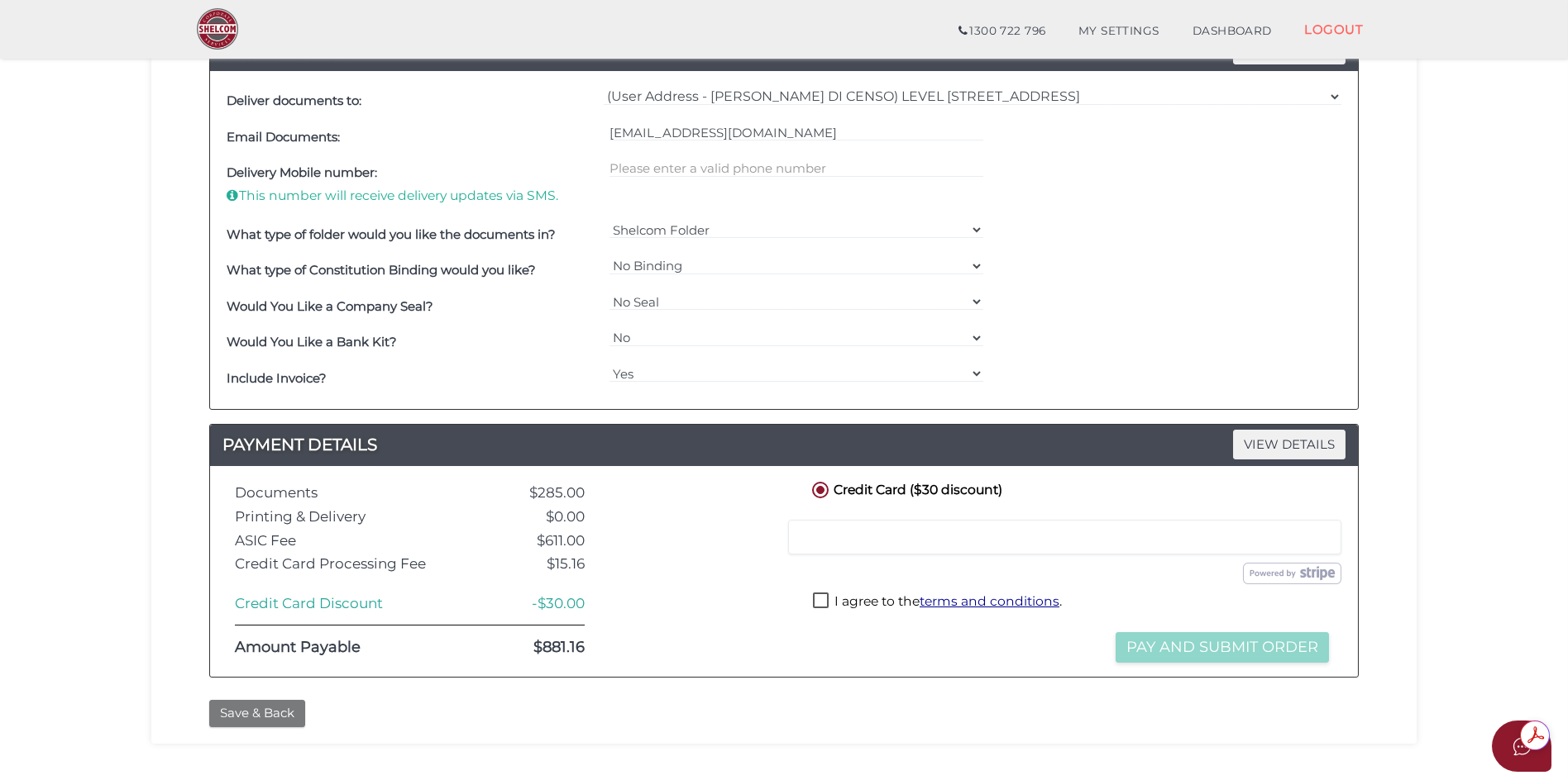
click at [254, 716] on button "Save & Back" at bounding box center [257, 713] width 96 height 28
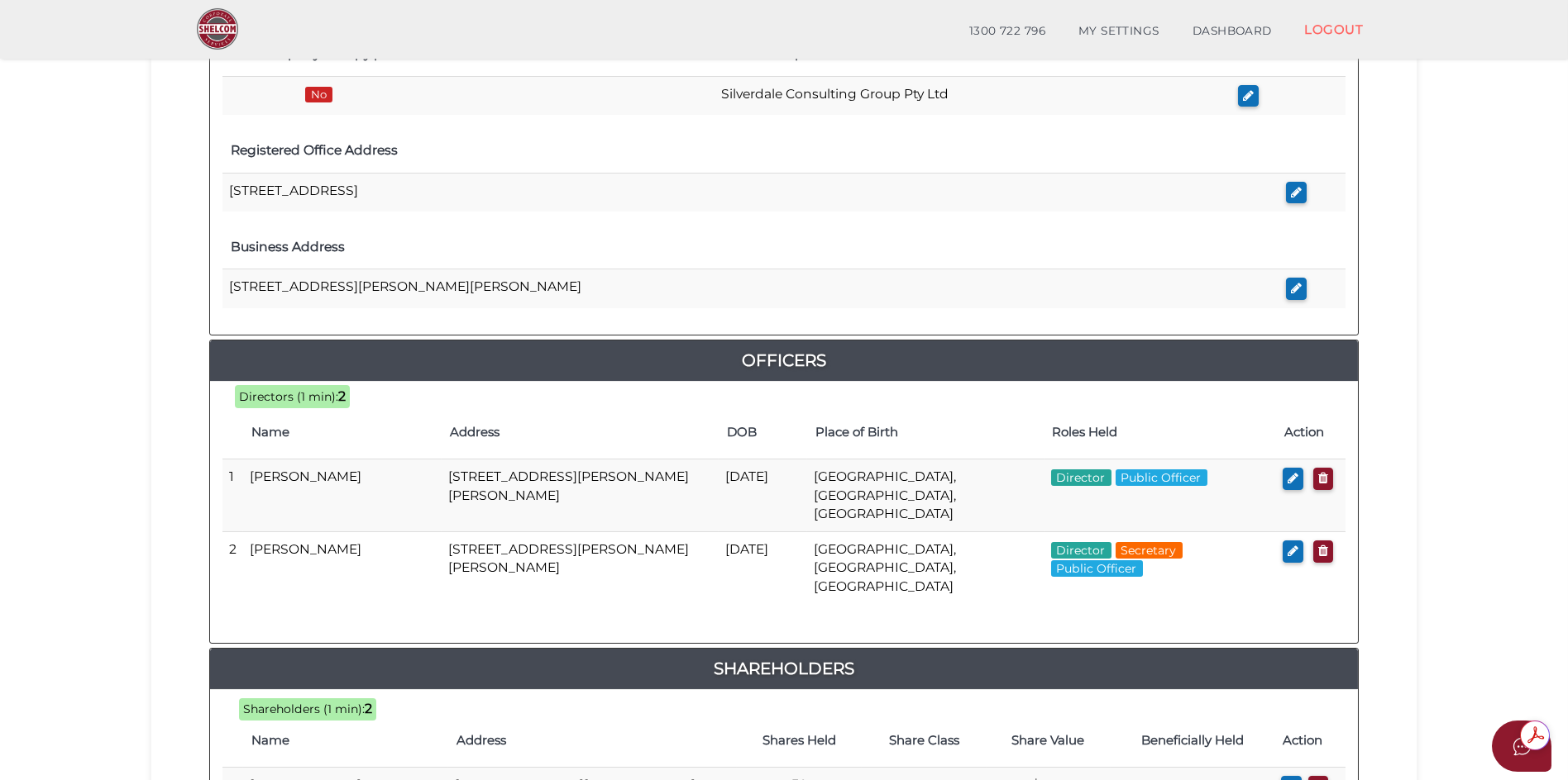
scroll to position [744, 0]
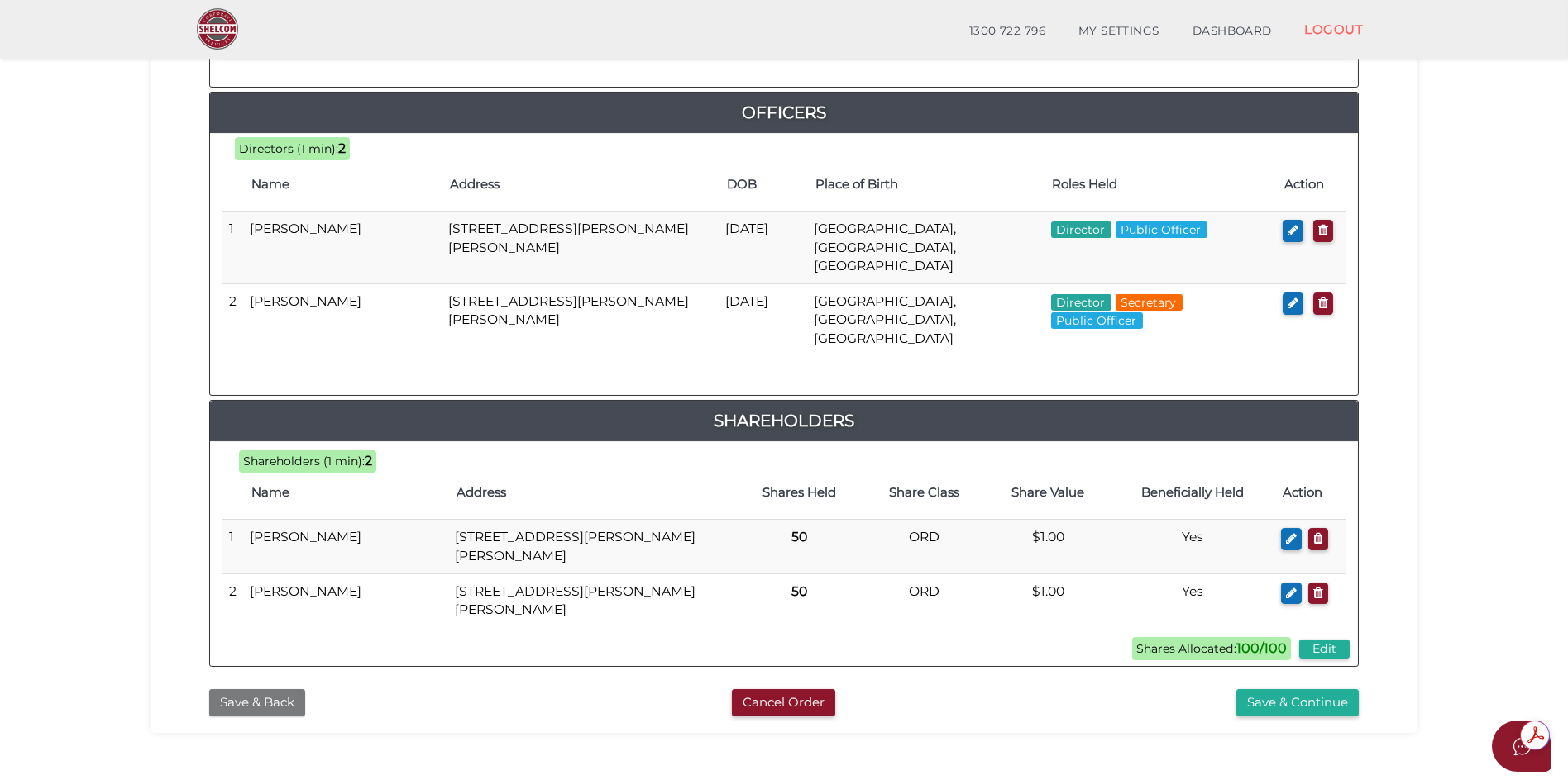
click at [254, 689] on button "Save & Back" at bounding box center [257, 703] width 96 height 28
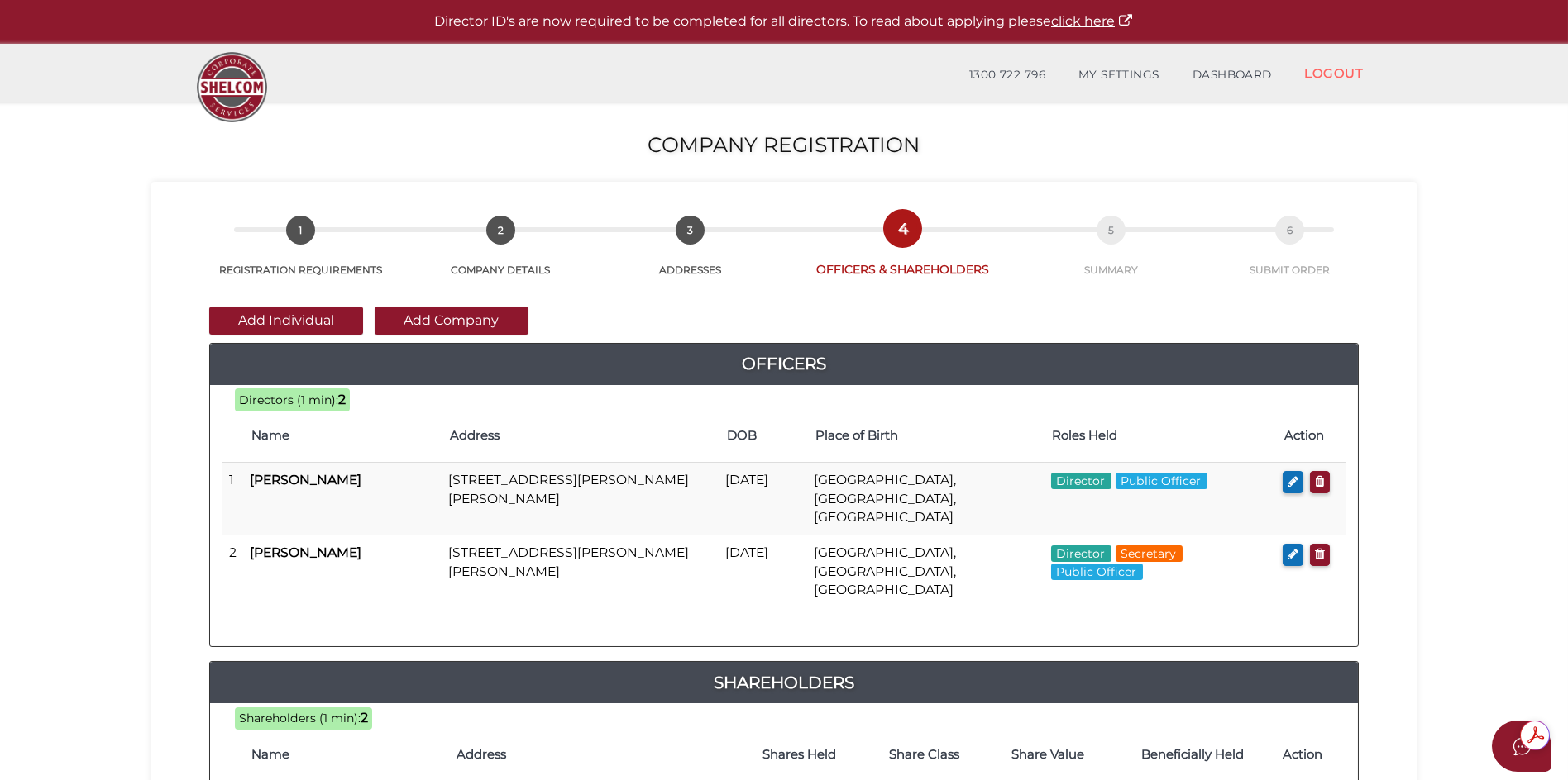
scroll to position [248, 0]
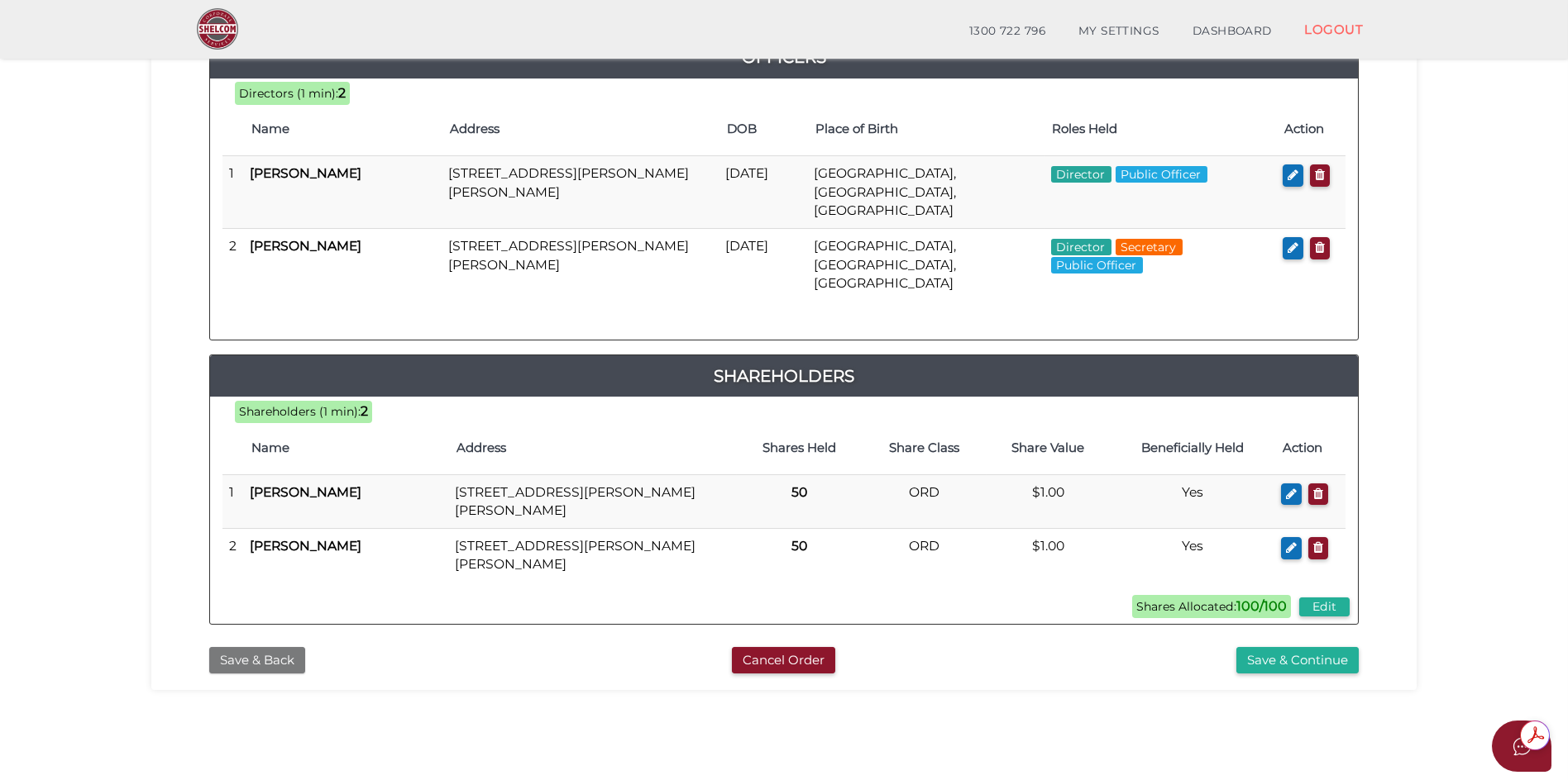
click at [253, 647] on button "Save & Back" at bounding box center [257, 661] width 96 height 28
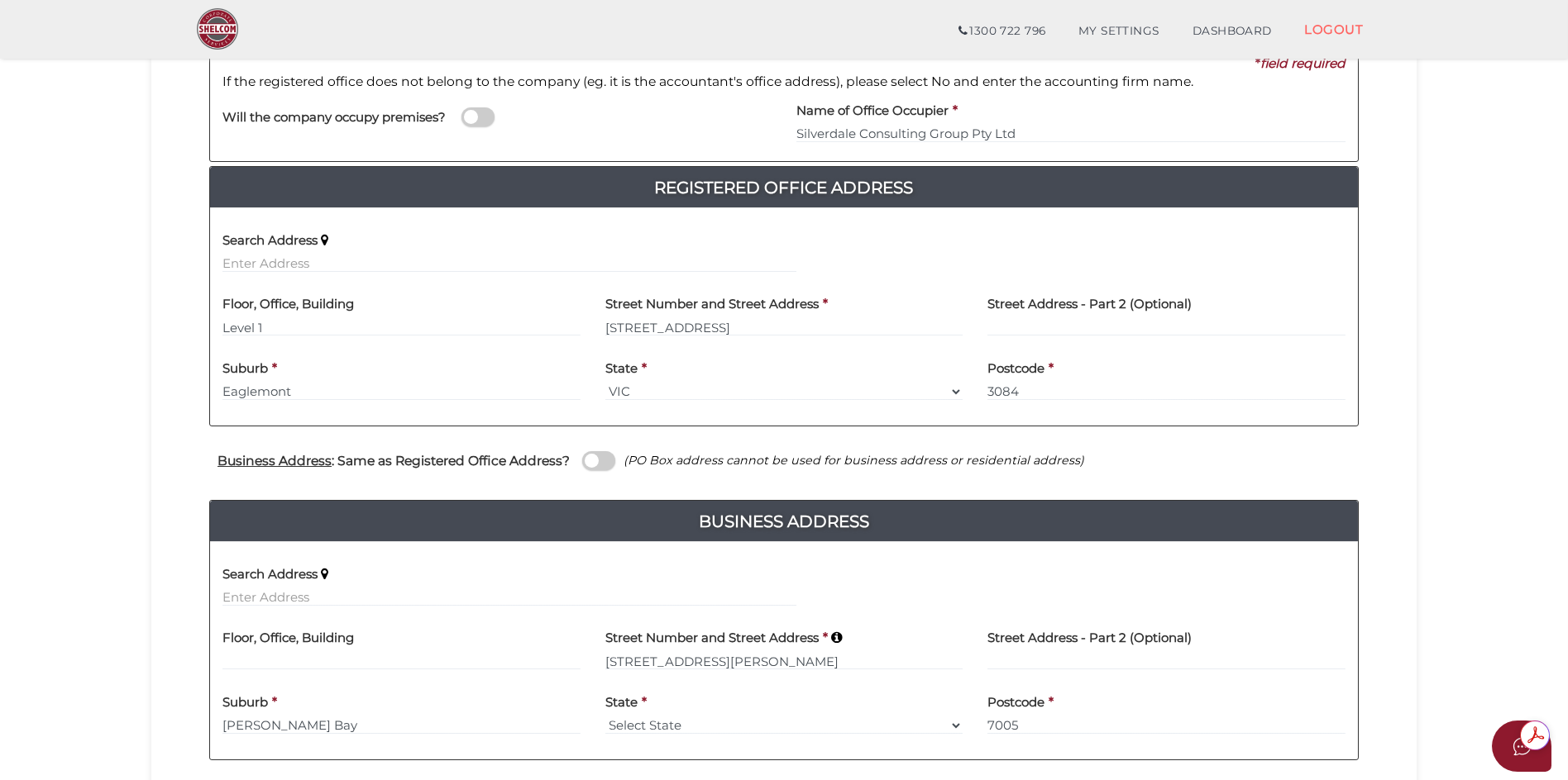
scroll to position [425, 0]
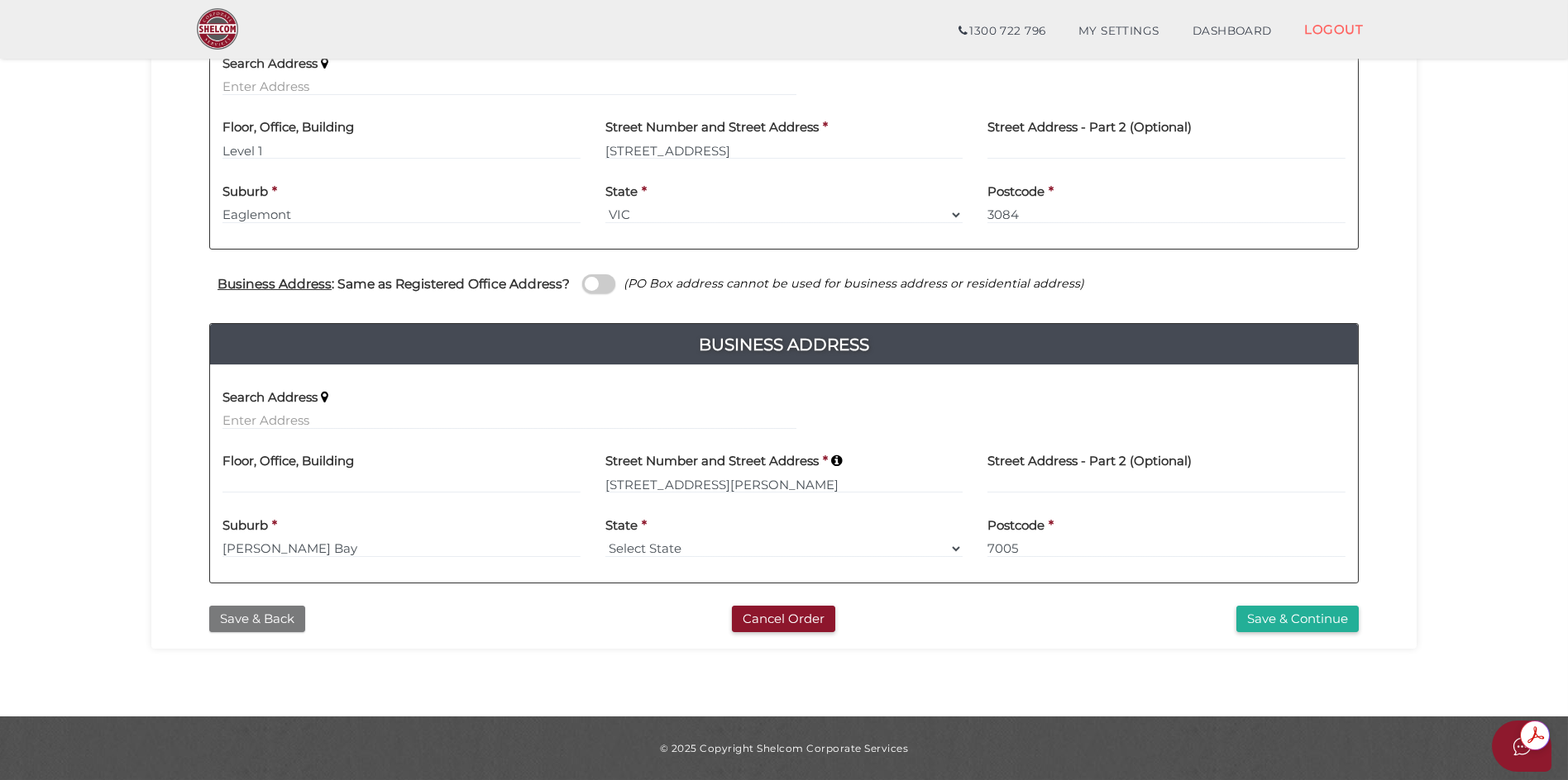
click at [247, 619] on button "Save & Back" at bounding box center [257, 619] width 96 height 28
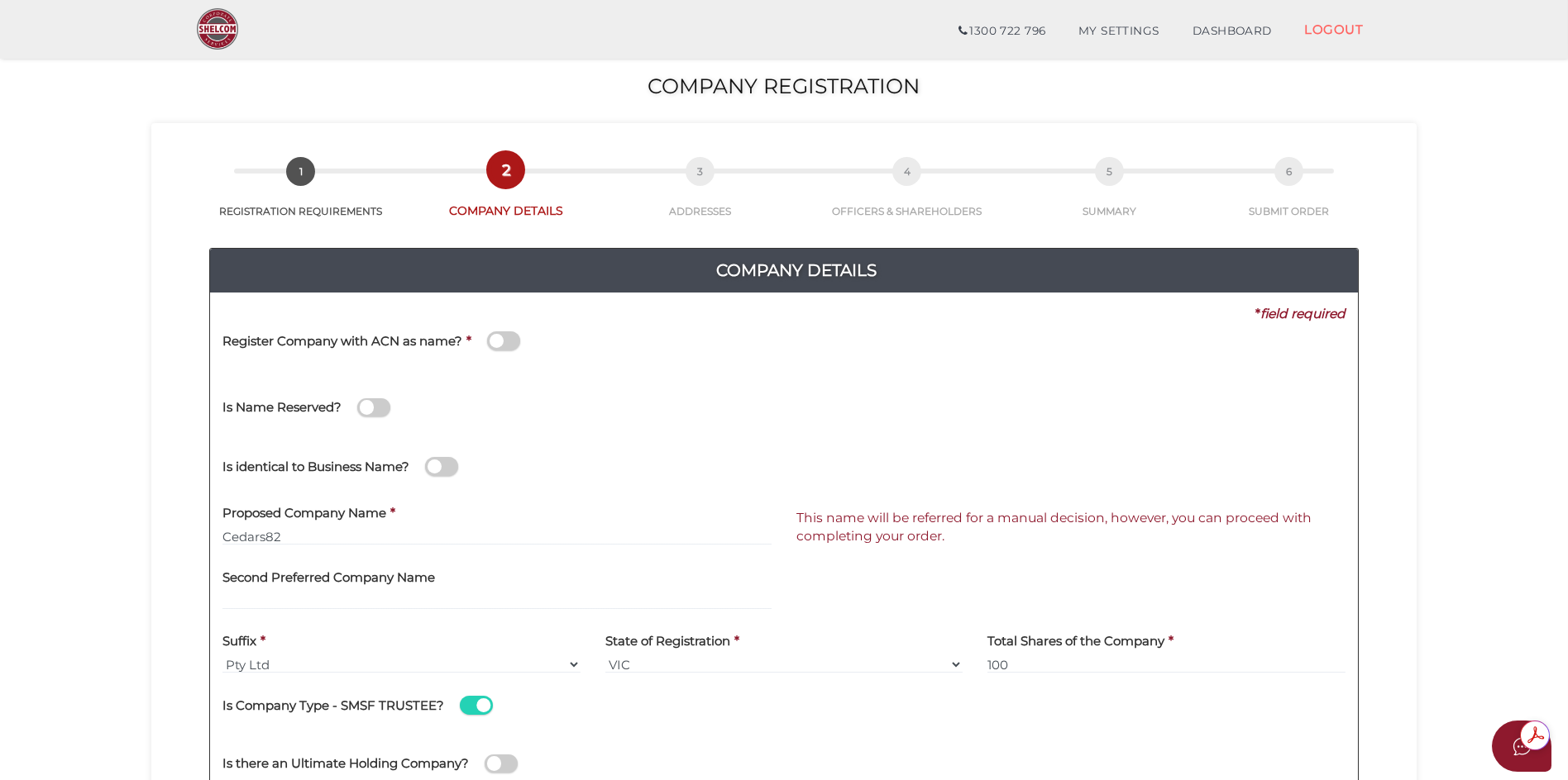
scroll to position [248, 0]
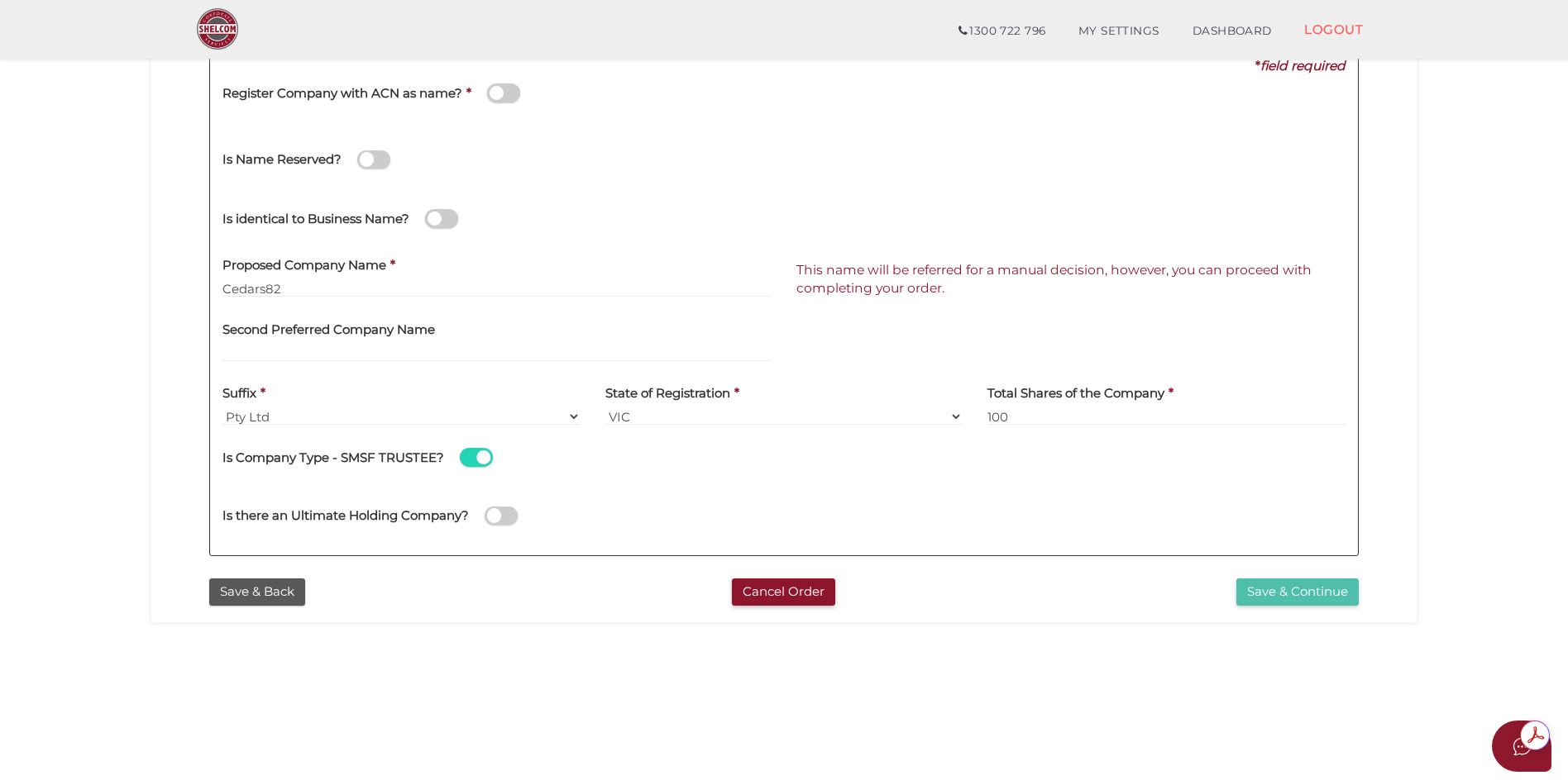
click at [1265, 592] on button "Save & Continue" at bounding box center [1298, 592] width 123 height 28
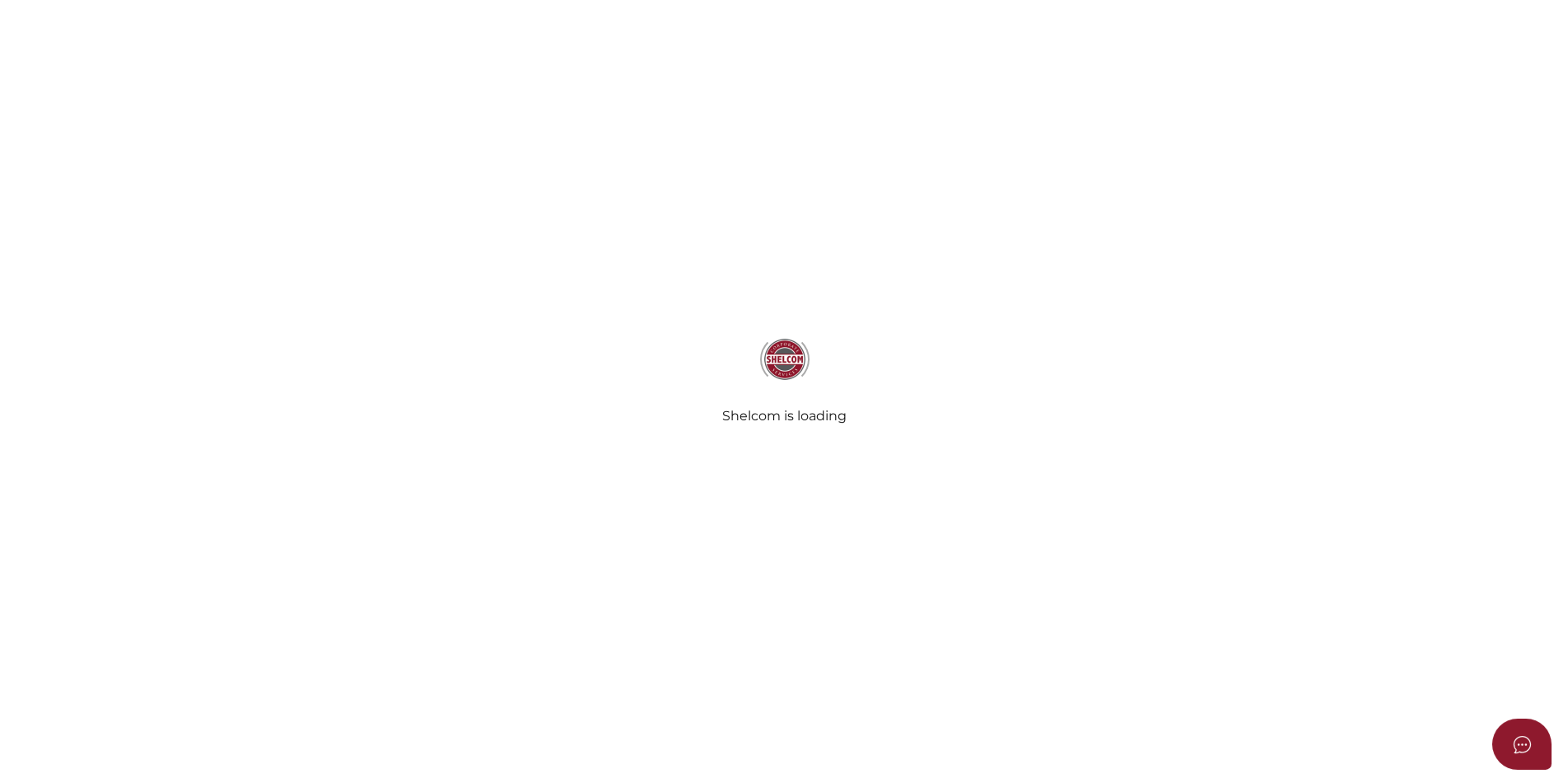
type input "Silverdale Consulting Group Pty Ltd"
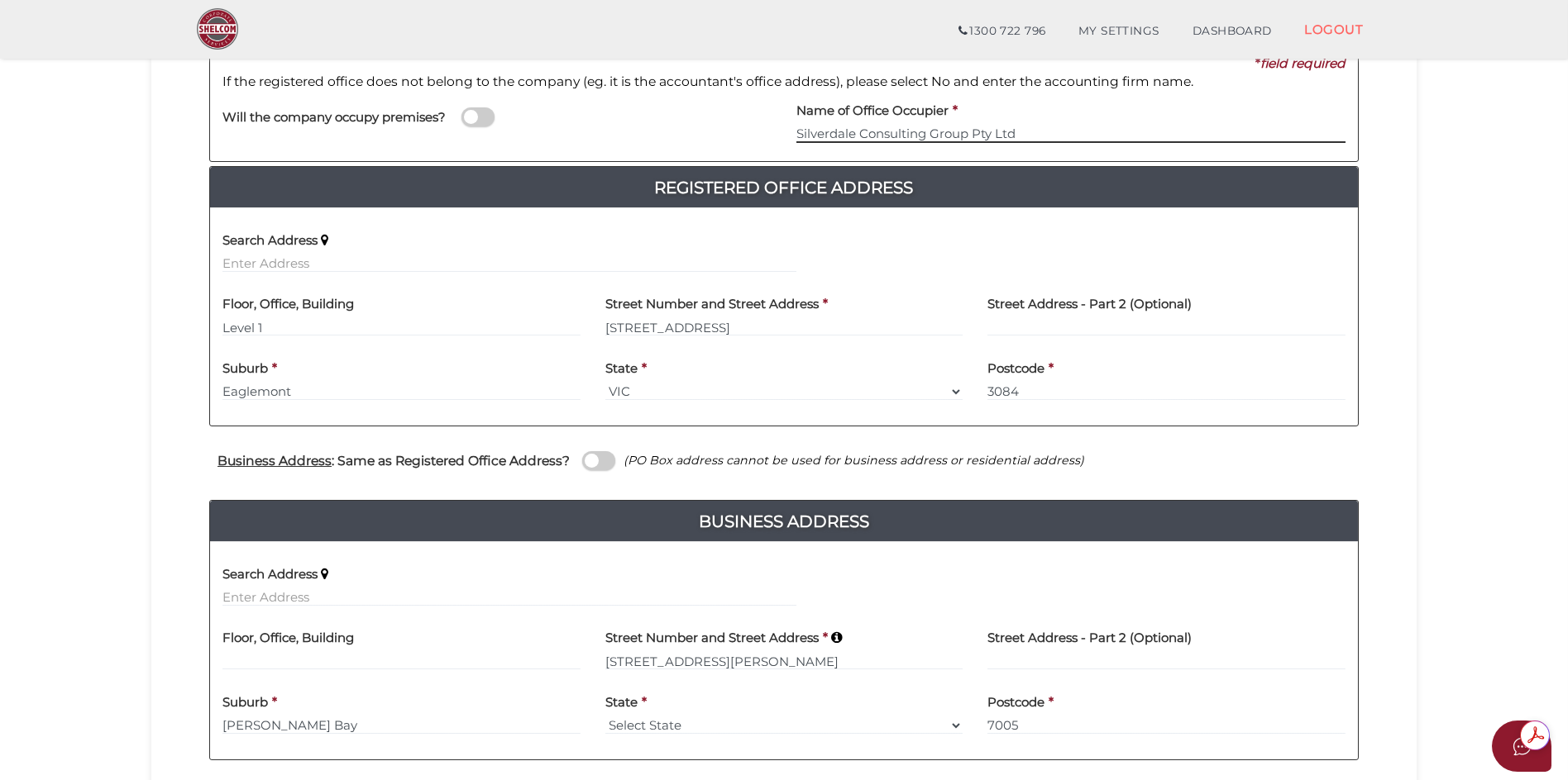
scroll to position [425, 0]
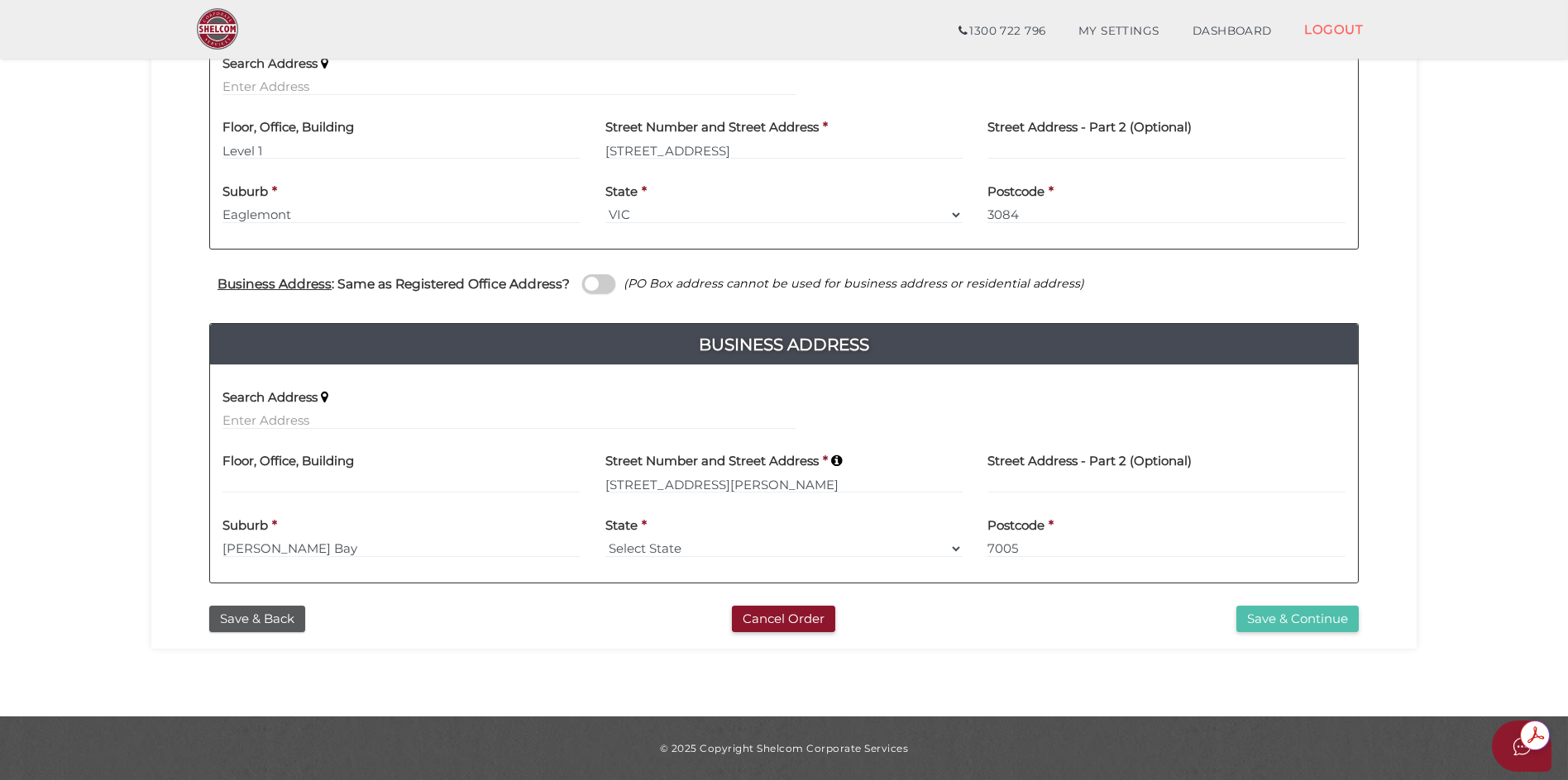
click at [1308, 624] on button "Save & Continue" at bounding box center [1298, 619] width 123 height 28
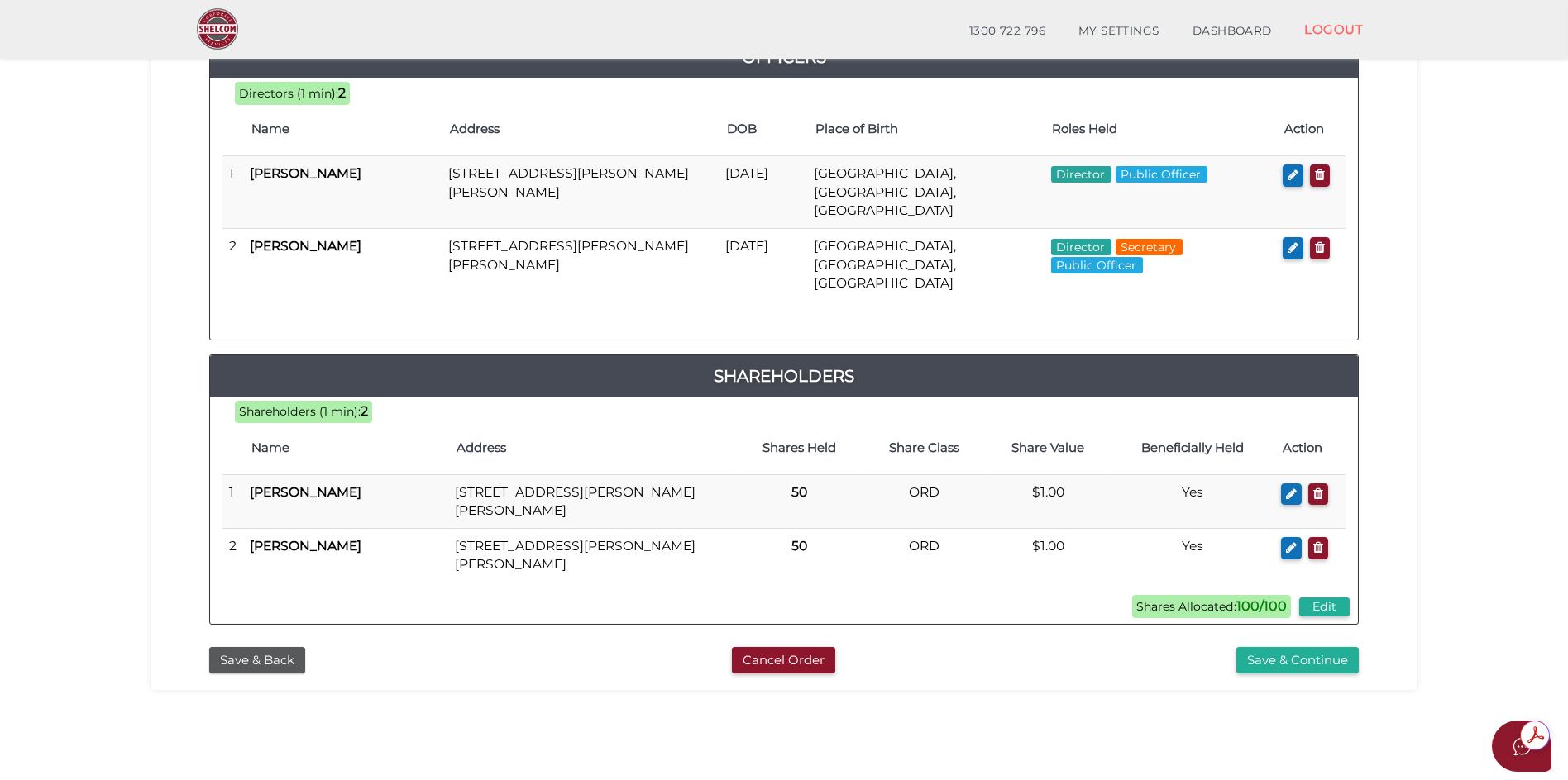
scroll to position [355, 0]
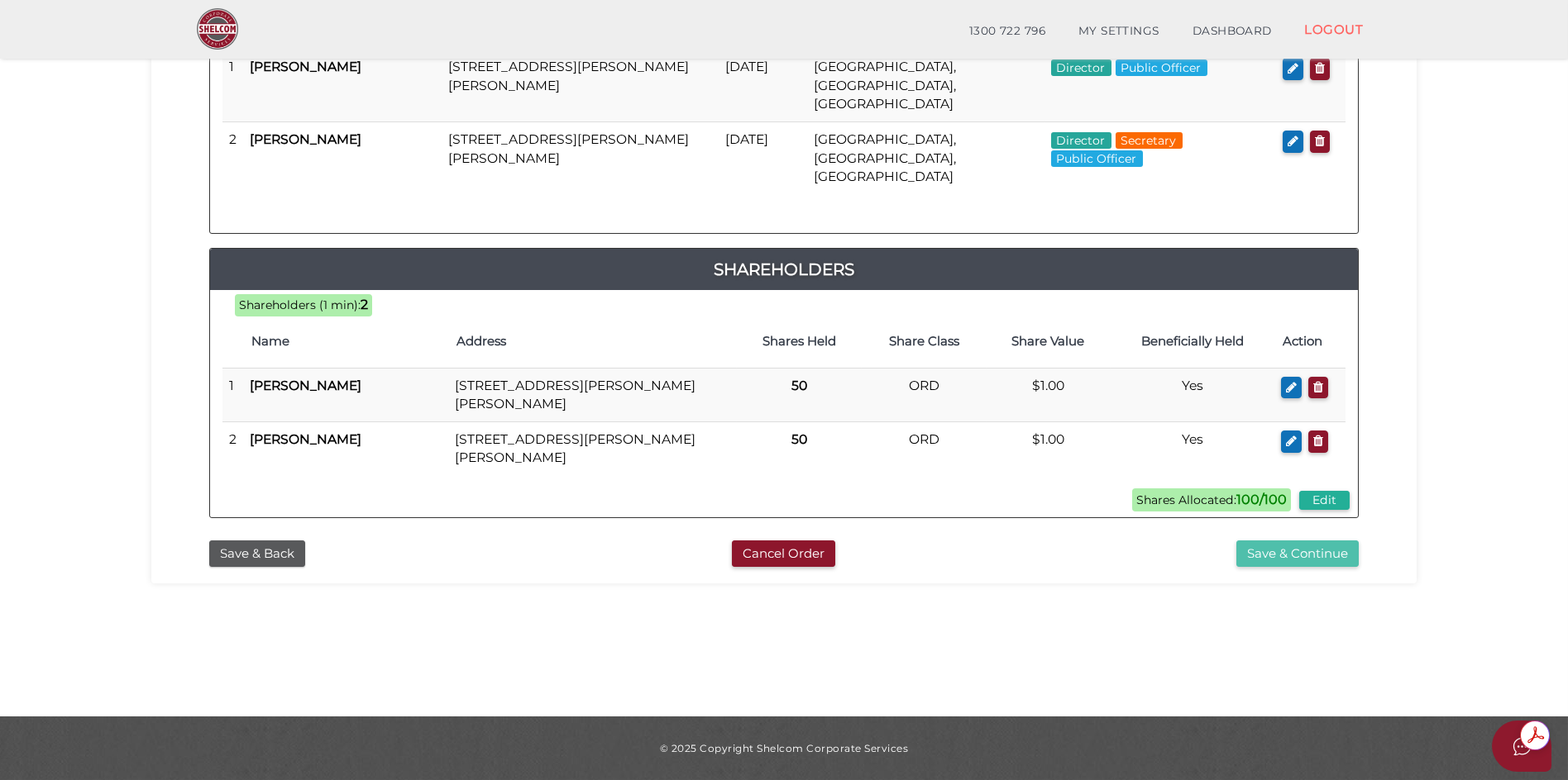
click at [1278, 541] on button "Save & Continue" at bounding box center [1298, 554] width 123 height 28
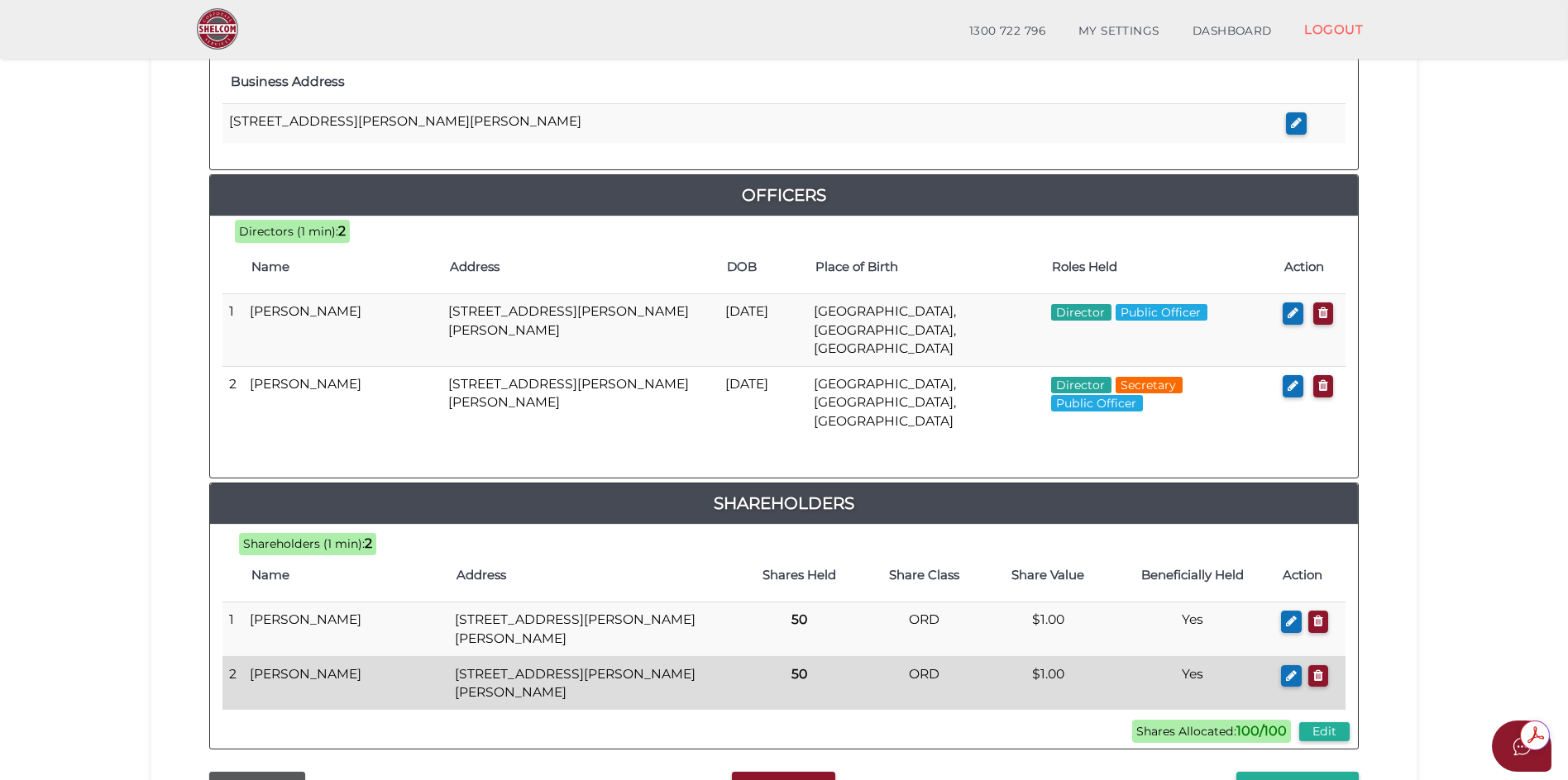
scroll to position [791, 0]
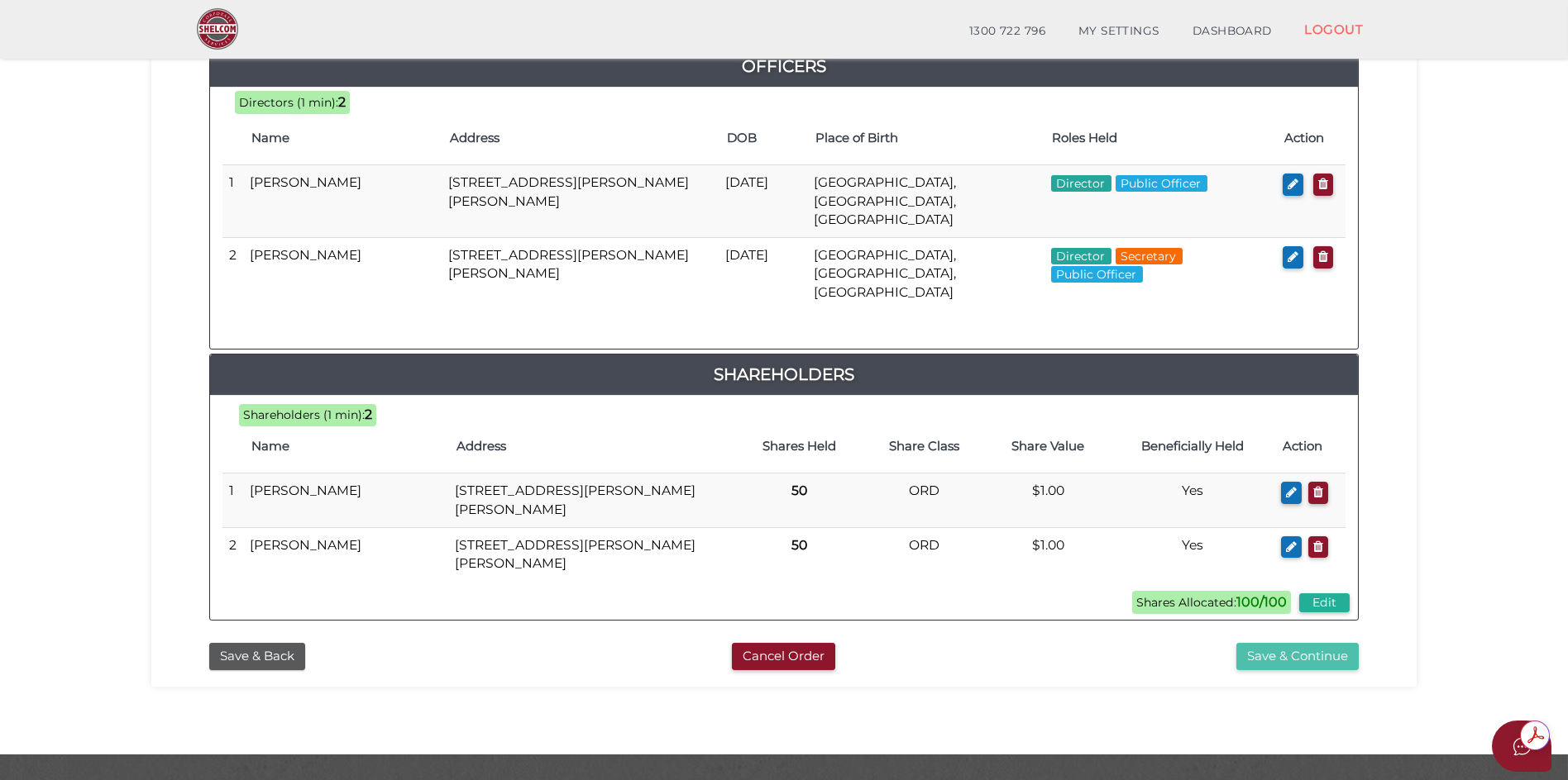
click at [1266, 643] on button "Save & Continue" at bounding box center [1298, 656] width 123 height 28
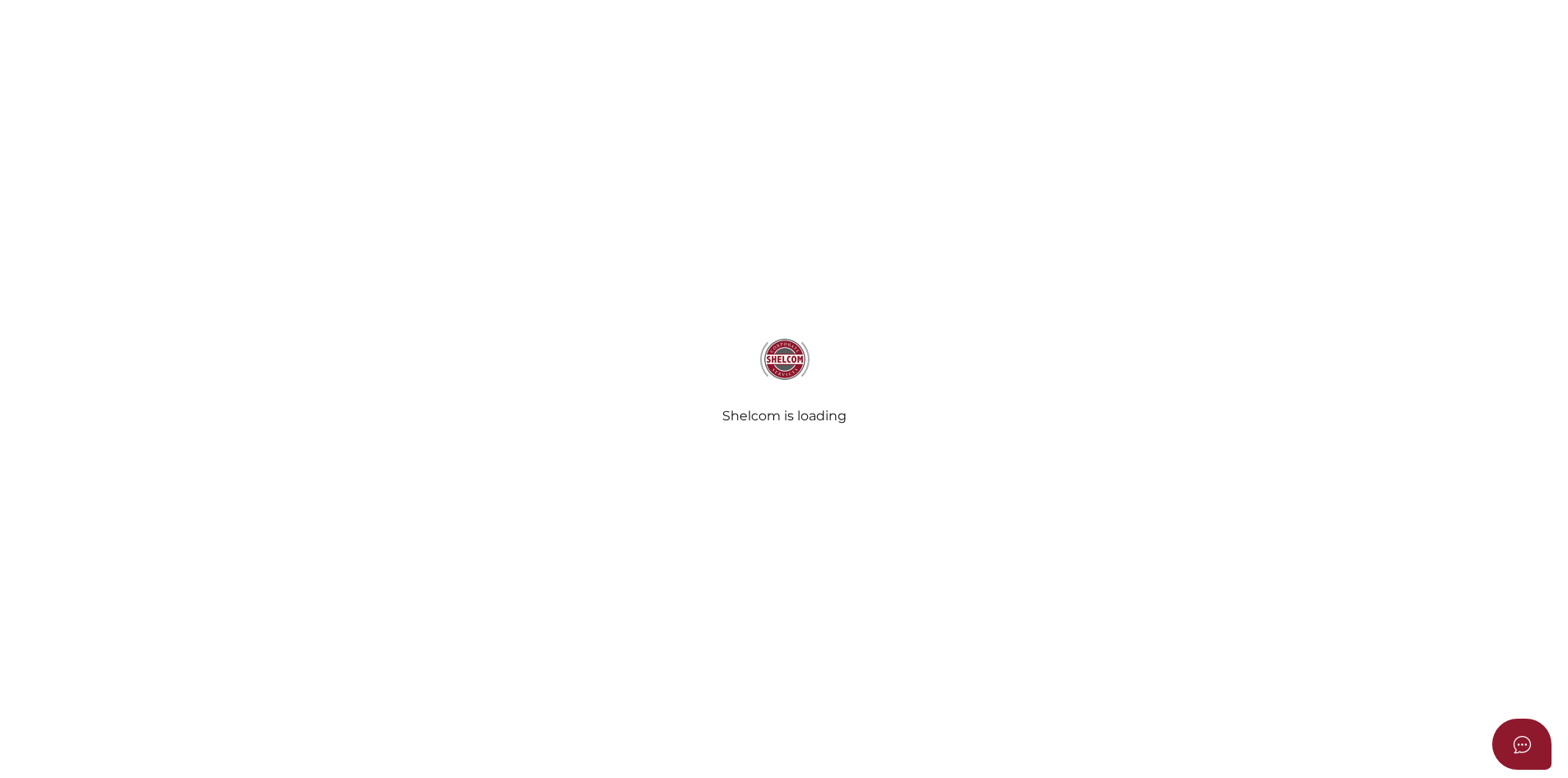
select select "No Binding"
select select "No"
radio input "true"
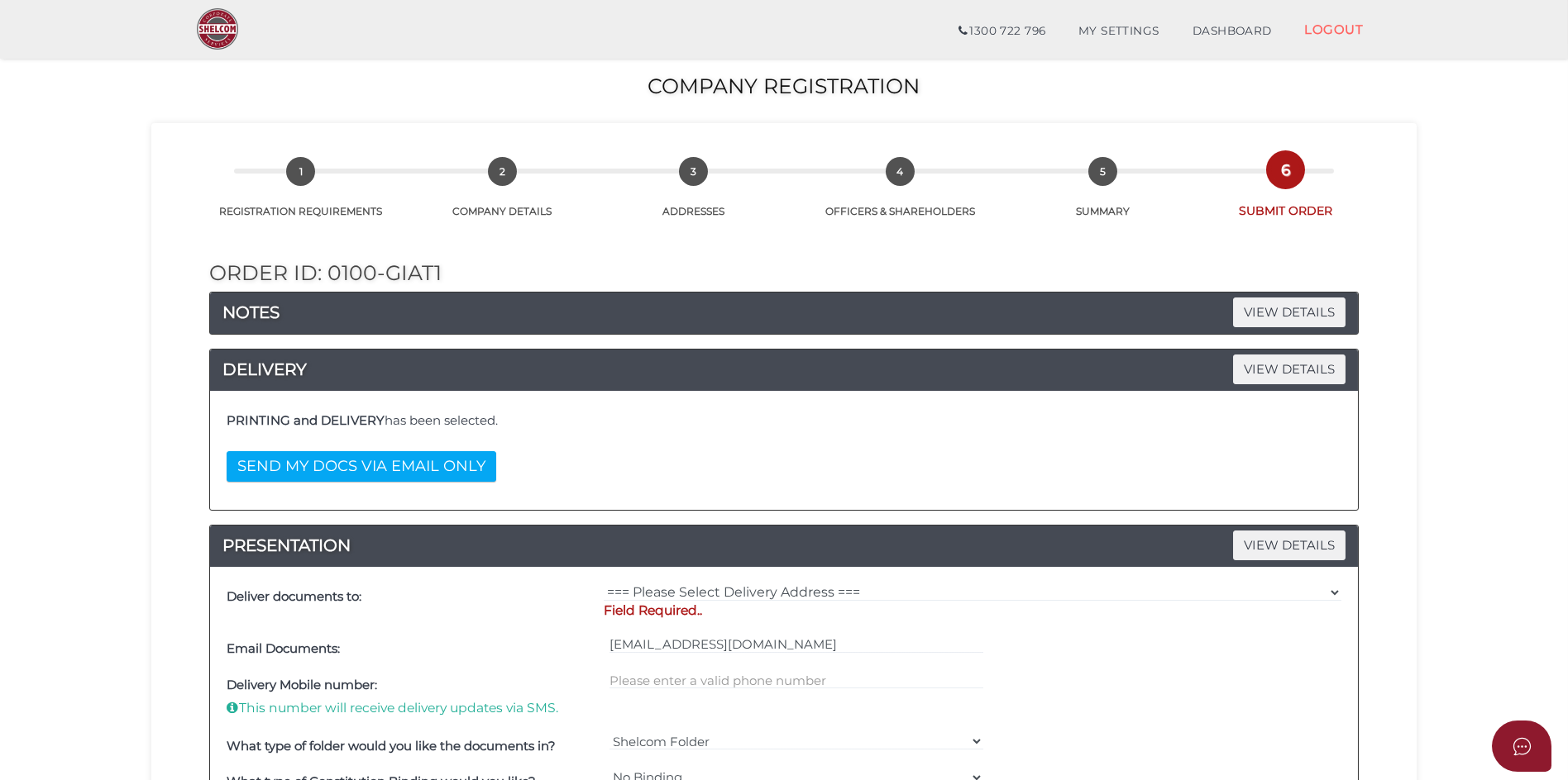
scroll to position [331, 0]
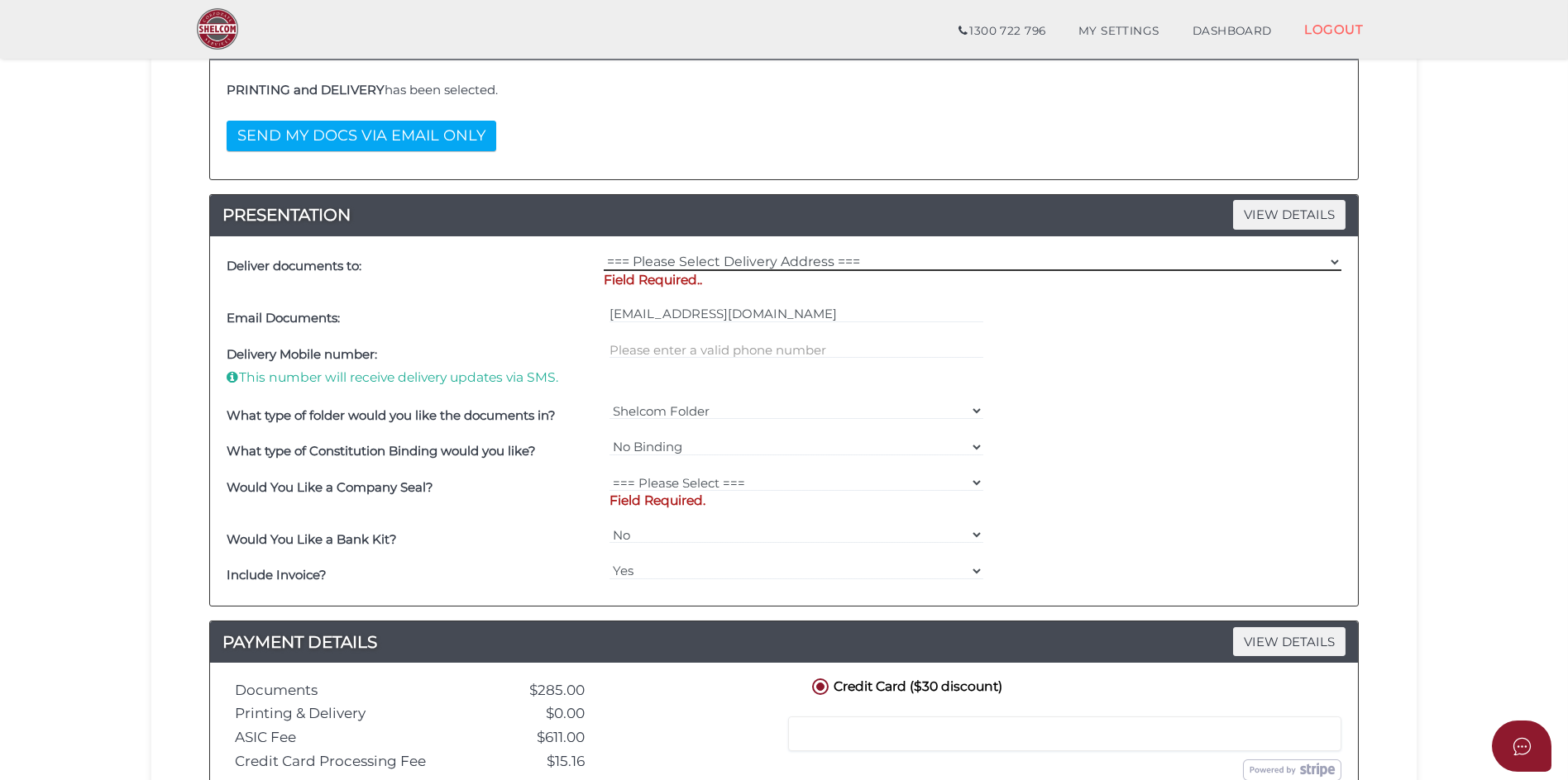
click at [675, 265] on select "=== Please Select Delivery Address === (User Address - CANGE DI CENSO) LEVEL 1 …" at bounding box center [973, 261] width 738 height 18
select select "0"
click at [604, 253] on select "=== Please Select Delivery Address === (User Address - CANGE DI CENSO) LEVEL 1 …" at bounding box center [973, 261] width 738 height 18
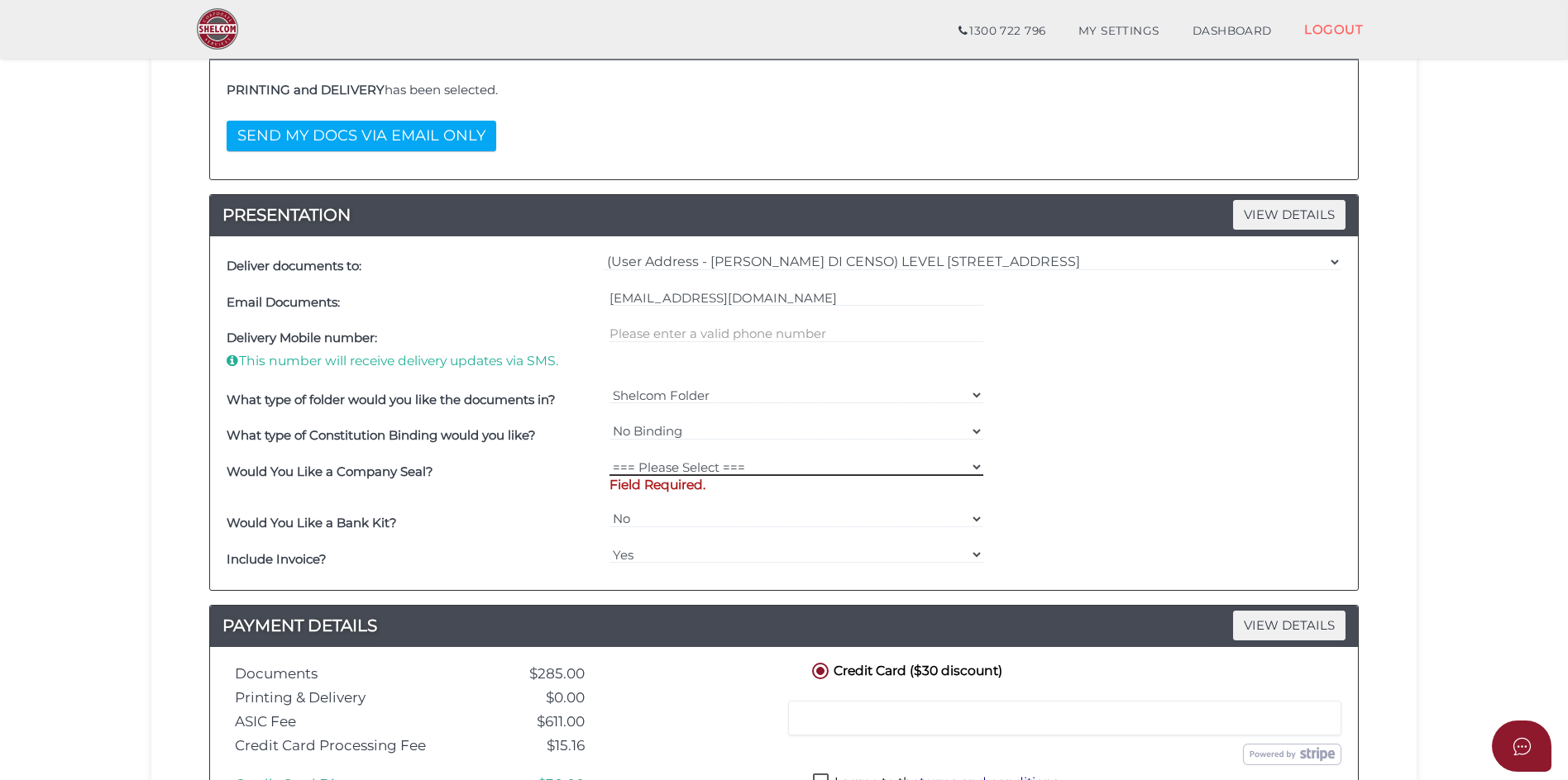
click at [692, 467] on select "=== Please Select === Fold Seal $50 No Seal" at bounding box center [796, 467] width 375 height 18
select select "0"
click at [610, 458] on select "=== Please Select === Fold Seal $50 No Seal" at bounding box center [796, 467] width 375 height 18
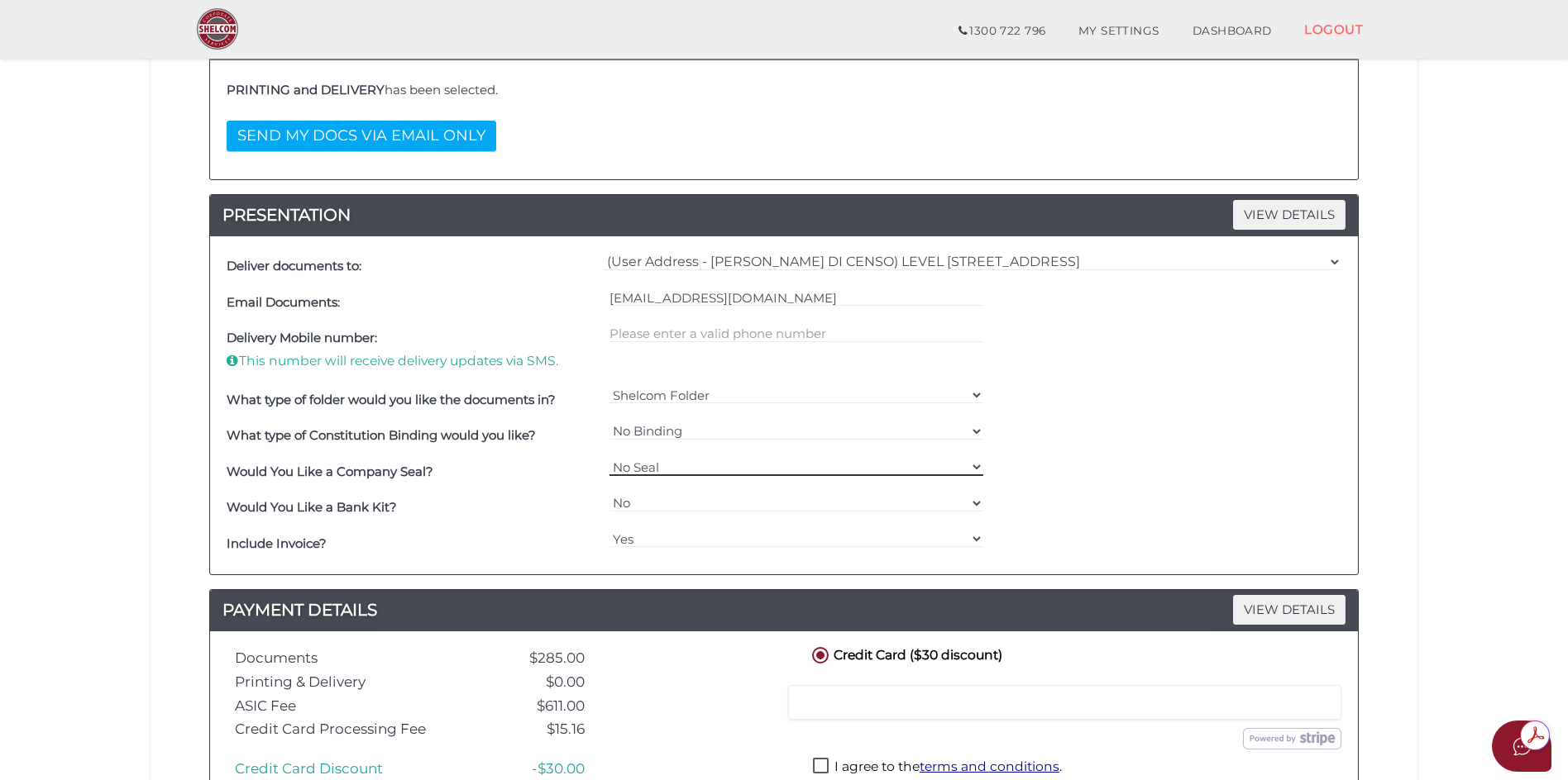
scroll to position [496, 0]
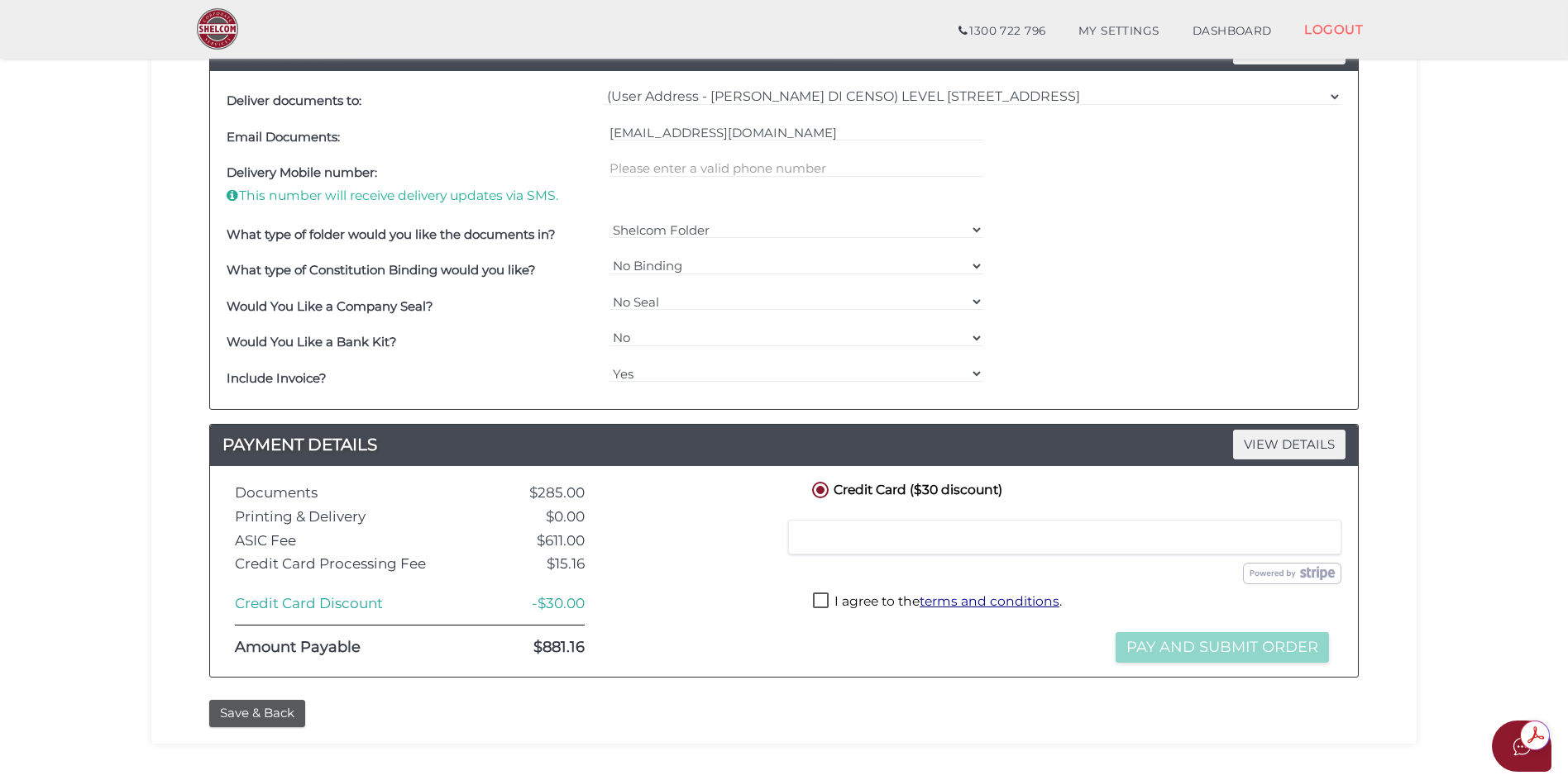
drag, startPoint x: 823, startPoint y: 597, endPoint x: 923, endPoint y: 640, distance: 108.9
click at [824, 597] on label "I agree to the terms and conditions ." at bounding box center [938, 602] width 249 height 20
checkbox input "true"
click at [1175, 646] on button "Pay and Submit Order" at bounding box center [1223, 647] width 214 height 30
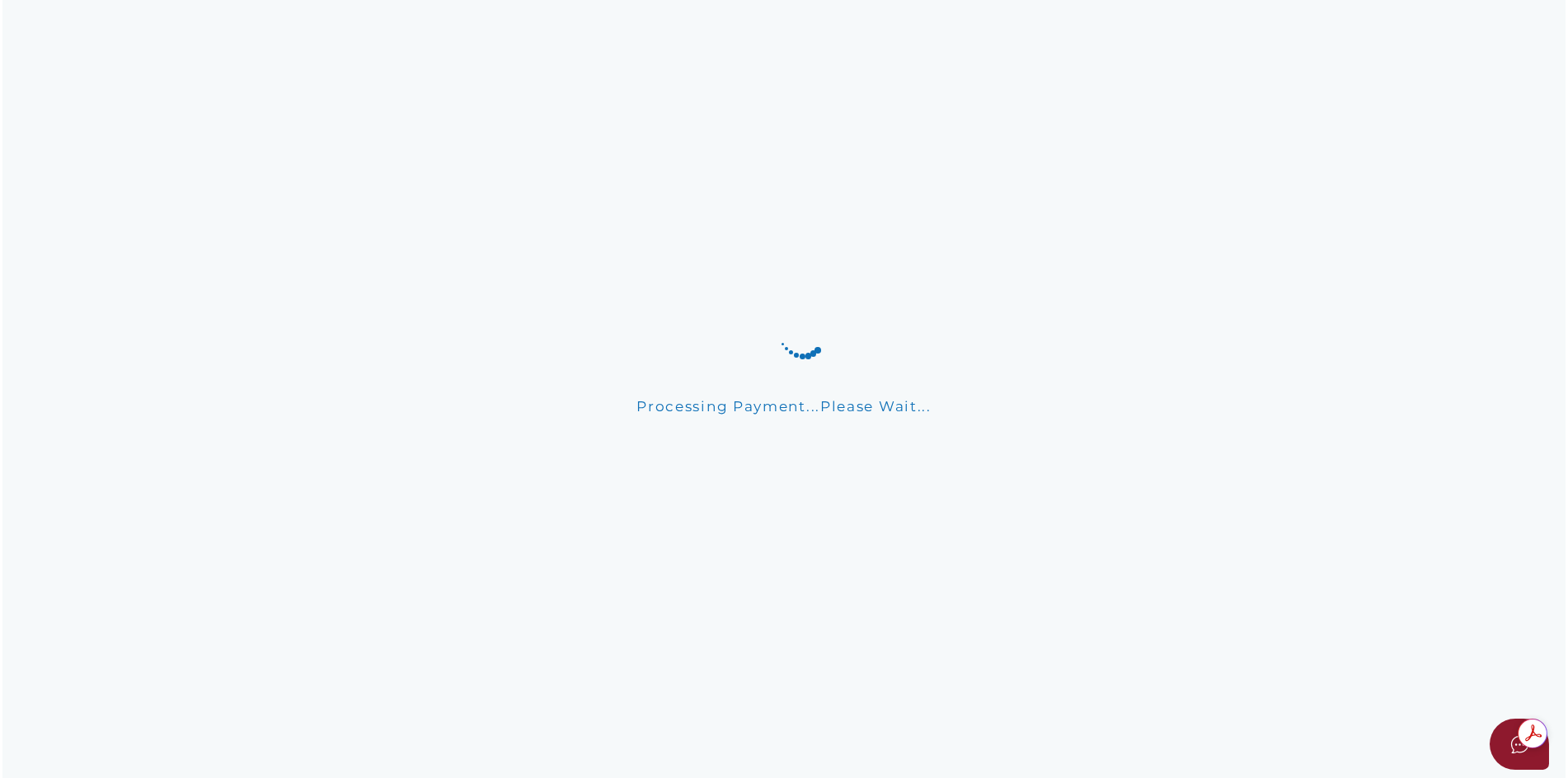
scroll to position [0, 0]
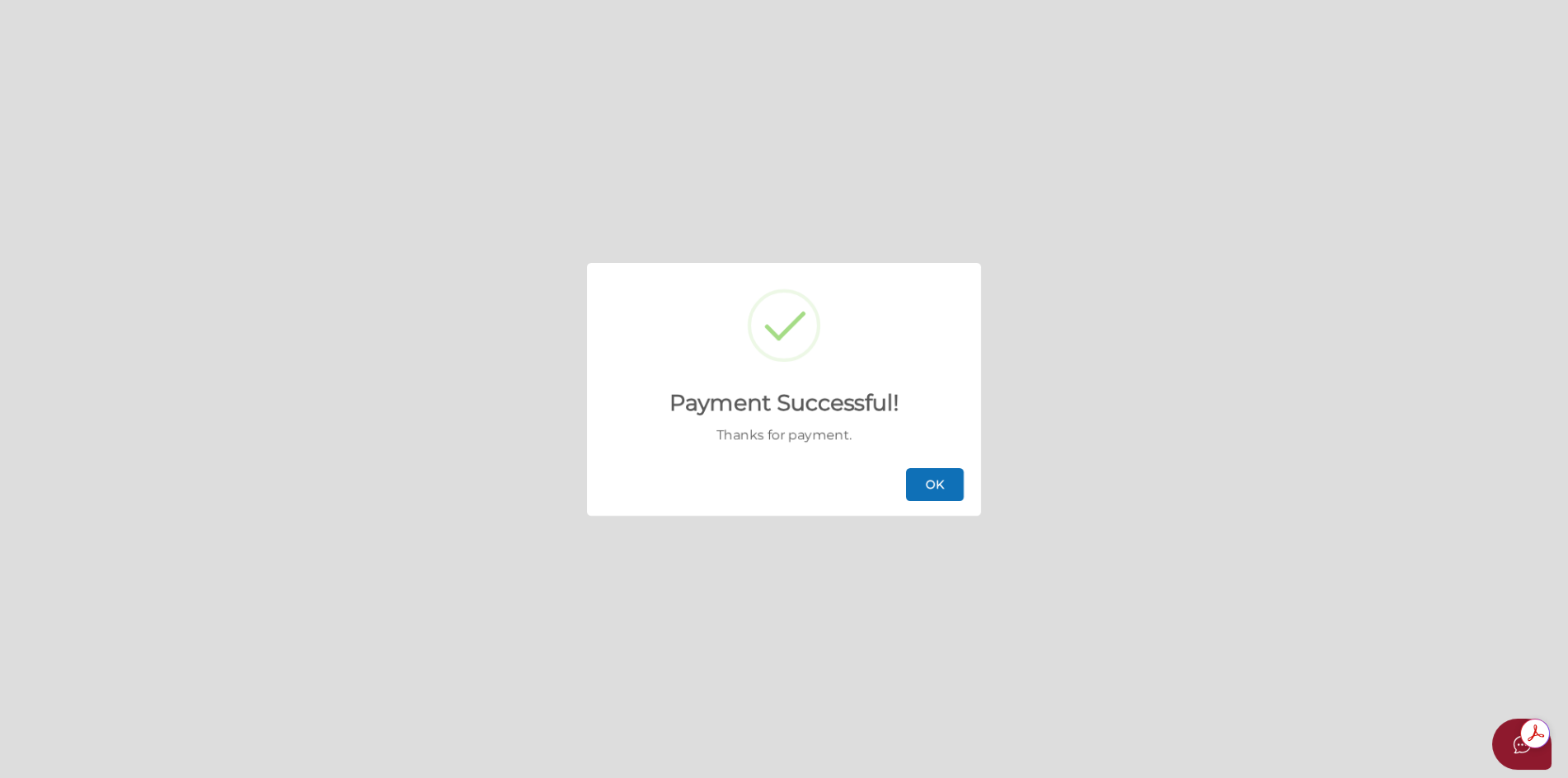
click at [936, 486] on button "OK" at bounding box center [935, 484] width 58 height 33
